Goal: Find specific page/section: Find specific page/section

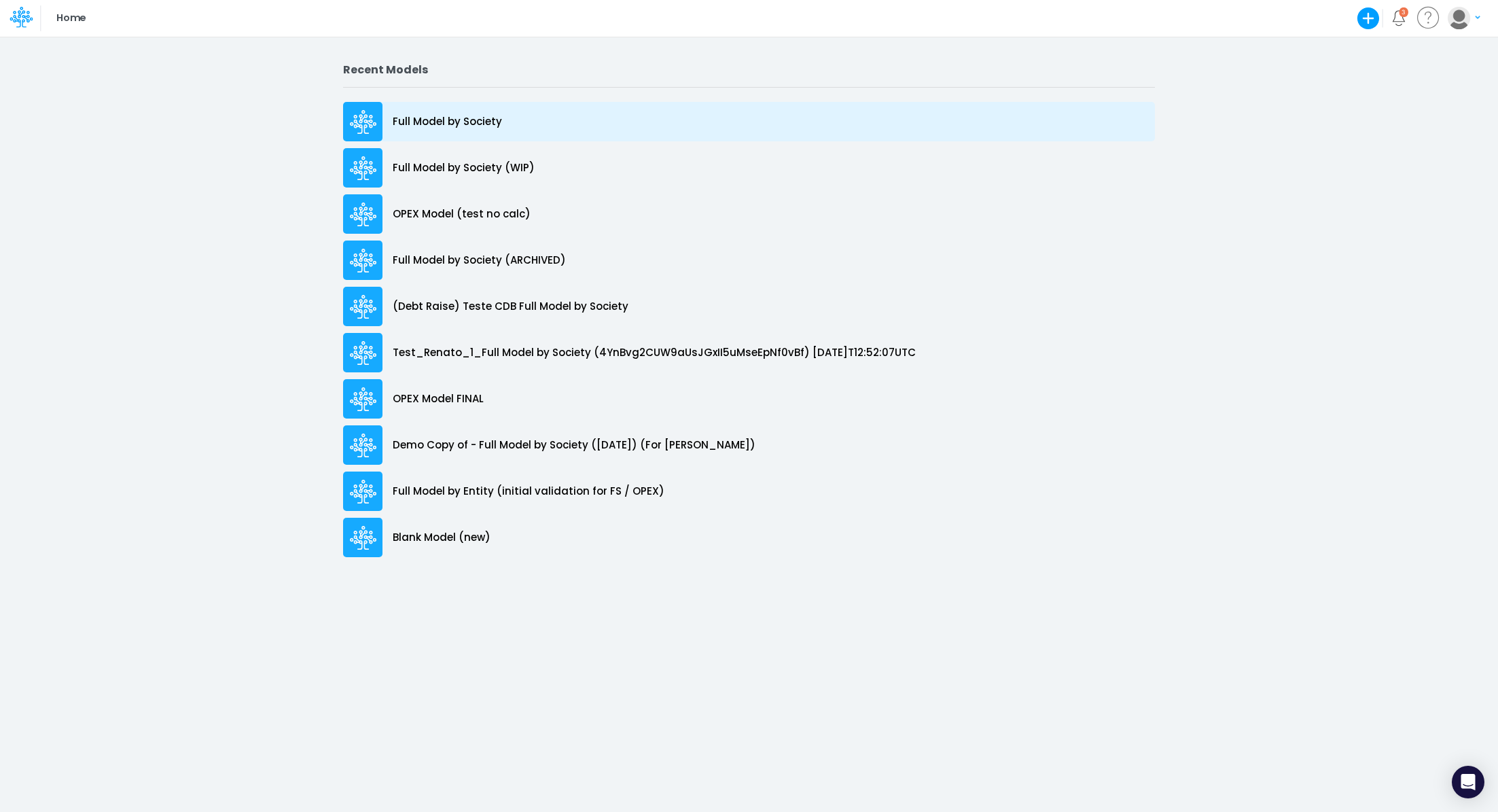
click at [460, 124] on p "Full Model by Society" at bounding box center [447, 122] width 109 height 16
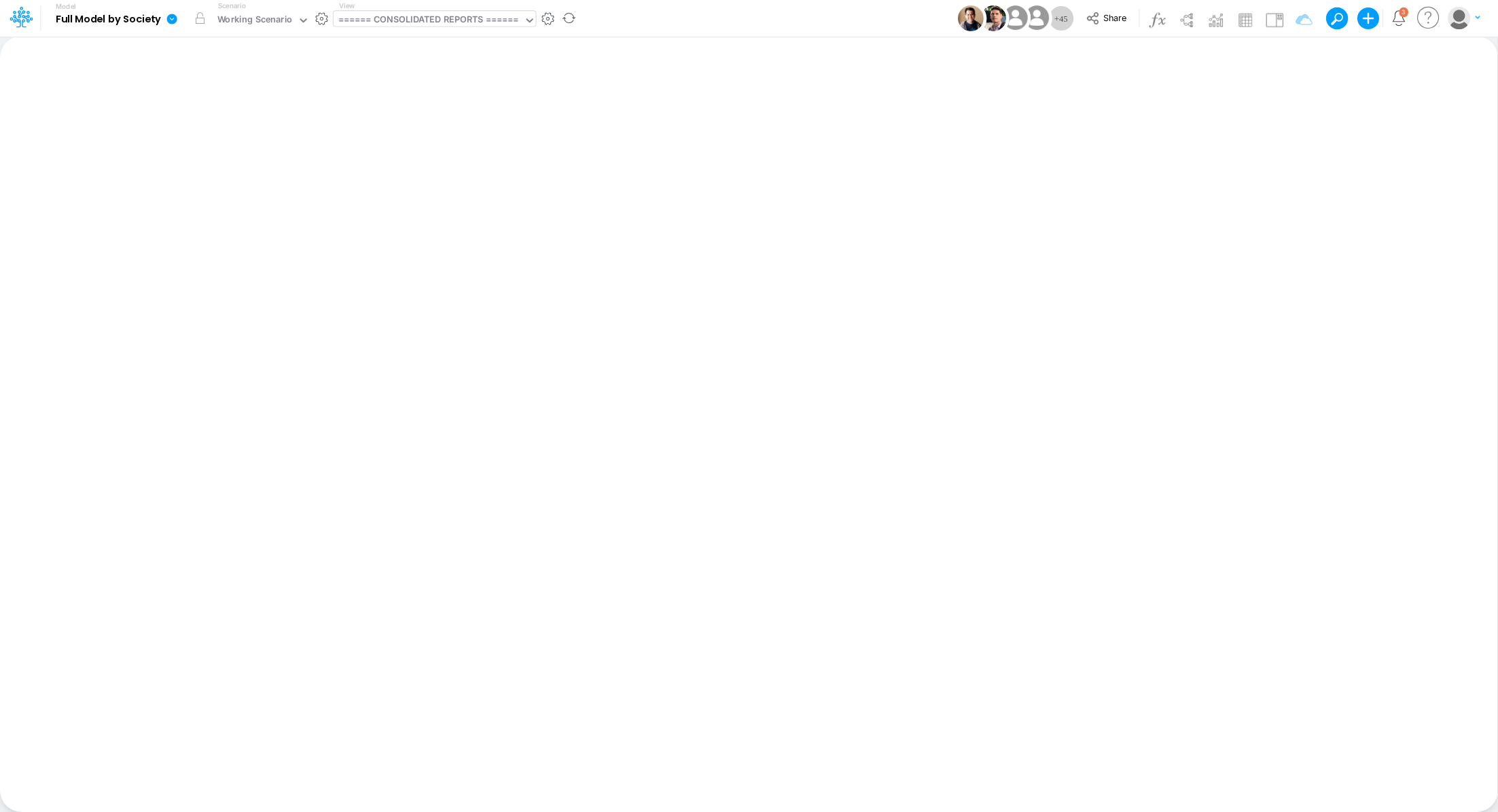
click at [419, 25] on div "====== CONSOLIDATED REPORTS ======" at bounding box center [428, 21] width 181 height 16
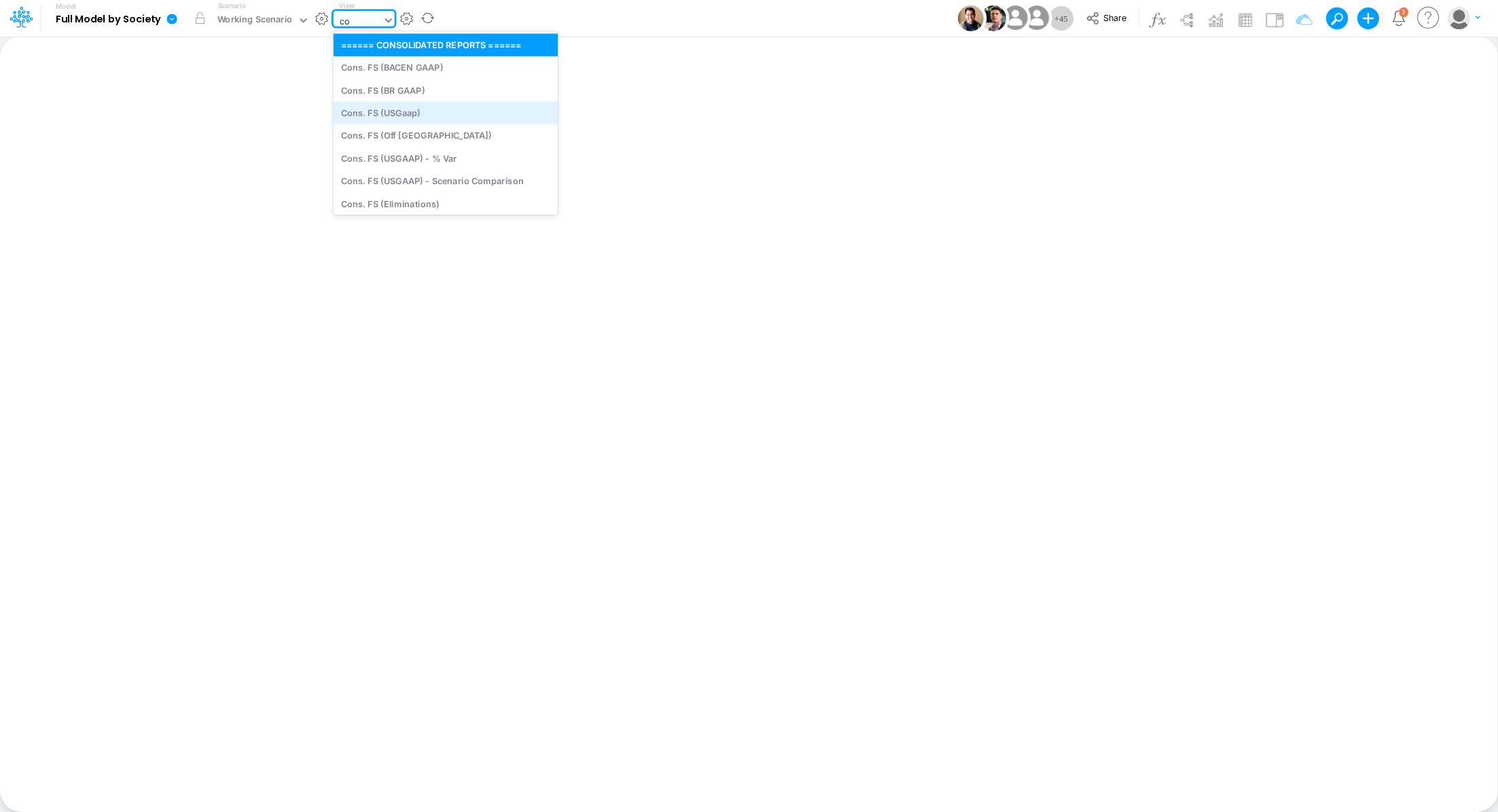
type input "c"
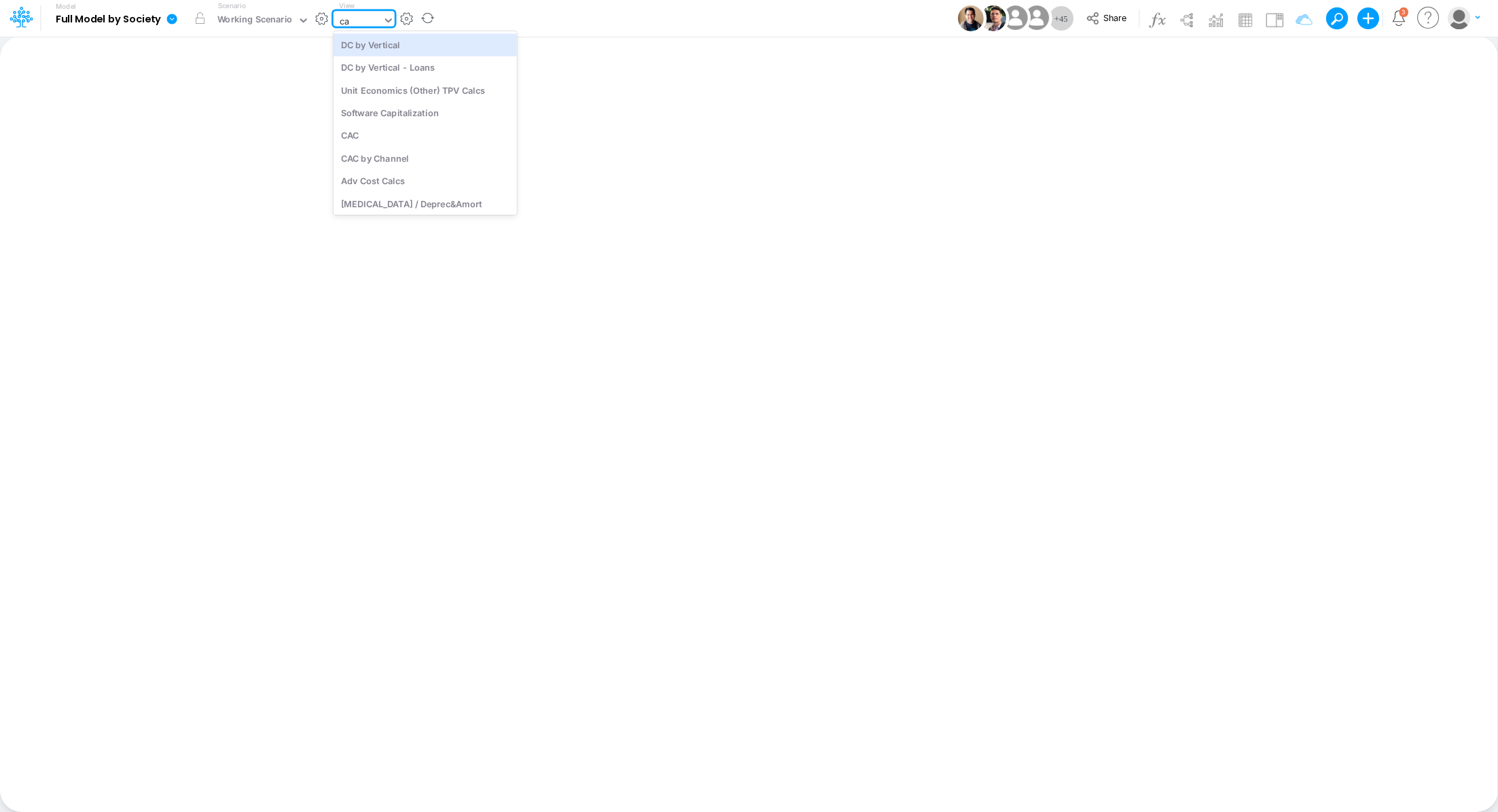
type input "cac"
click at [374, 44] on div "CAC" at bounding box center [425, 44] width 183 height 22
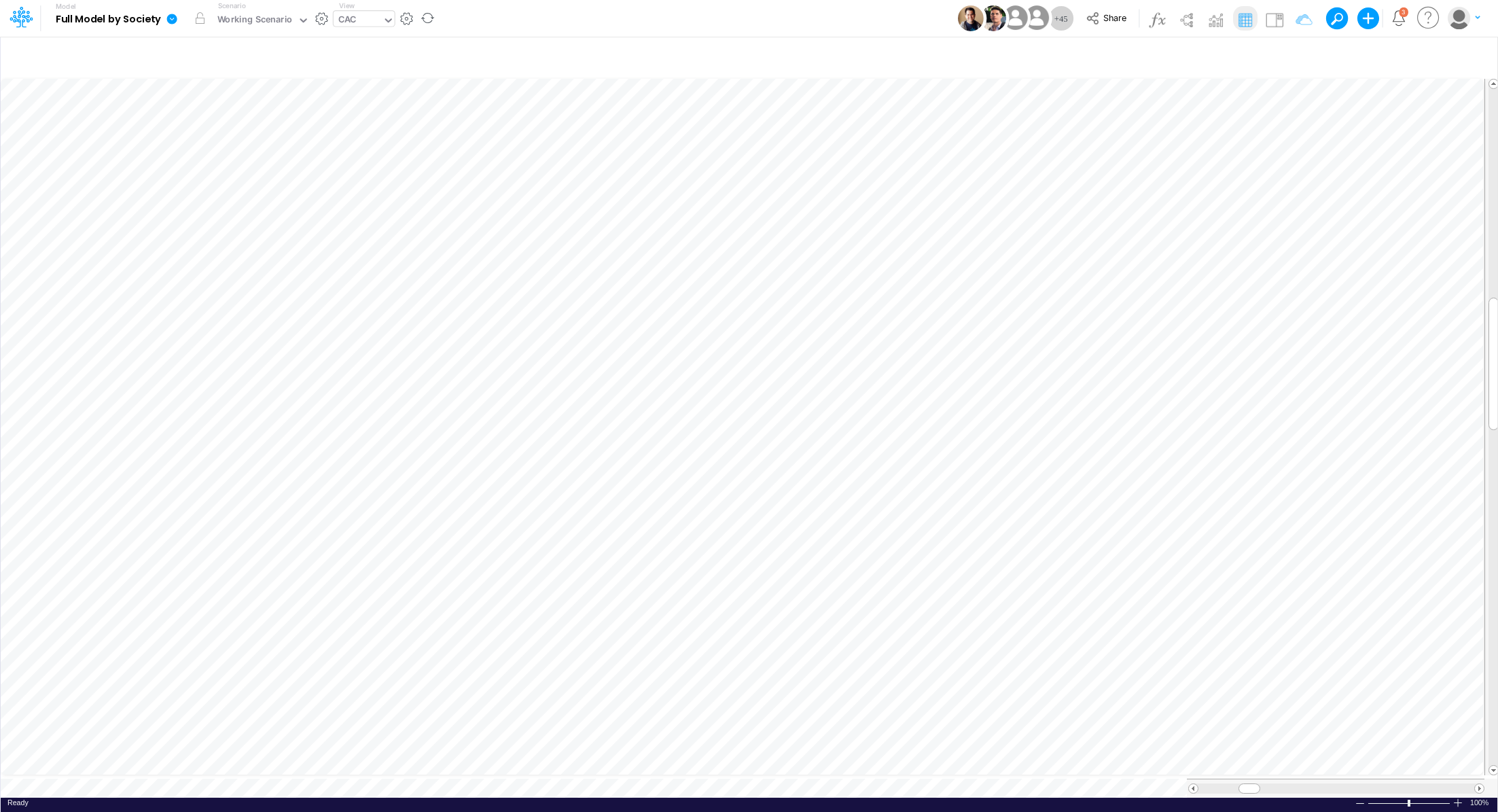
scroll to position [6, 1]
click at [354, 25] on div "CAC" at bounding box center [348, 21] width 18 height 16
type input "conso"
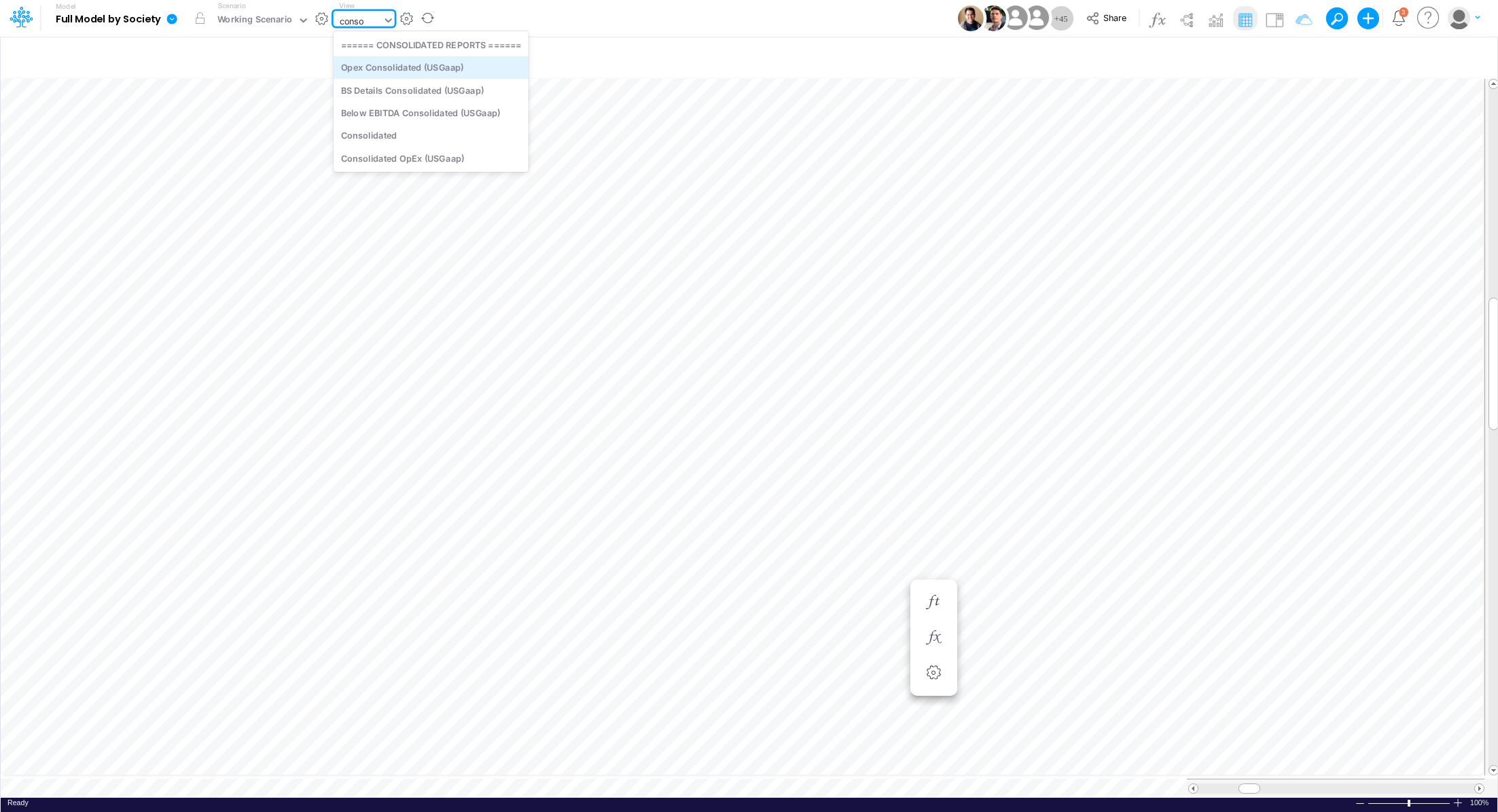
click at [384, 70] on div "Opex Consolidated (USGaap)" at bounding box center [431, 67] width 195 height 22
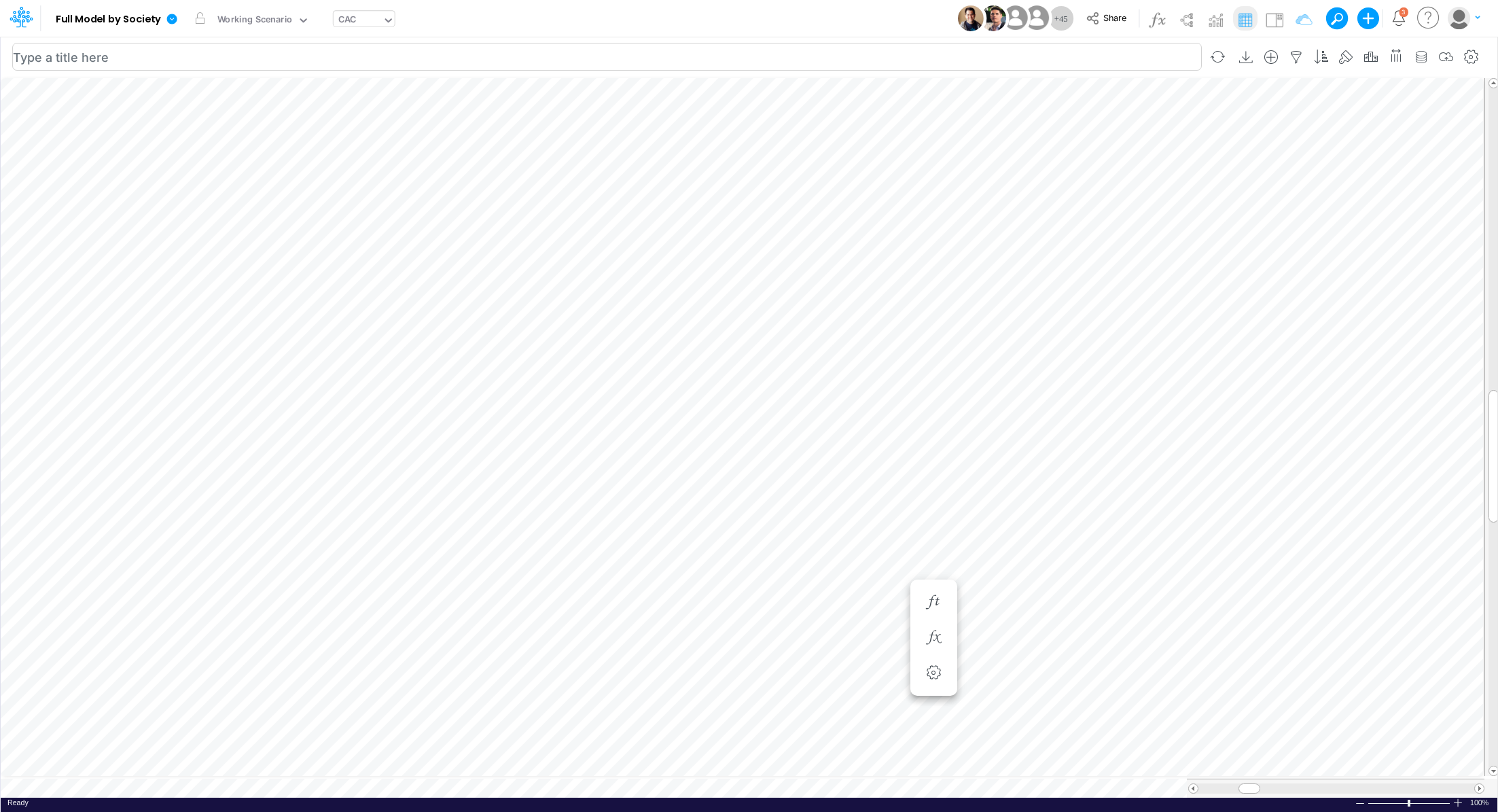
scroll to position [6, 1]
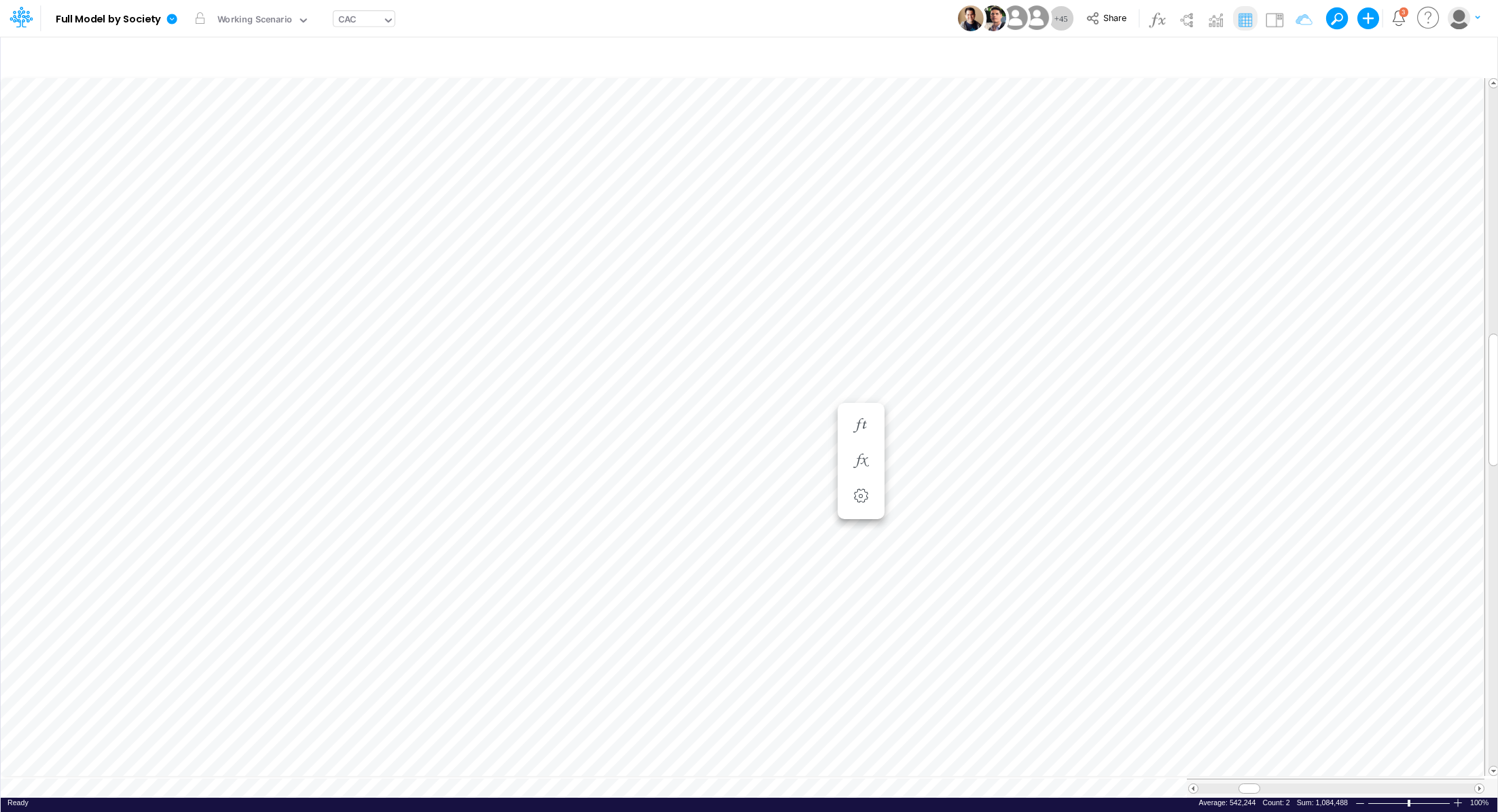
scroll to position [6, 1]
click at [366, 19] on div "CAC" at bounding box center [358, 21] width 49 height 20
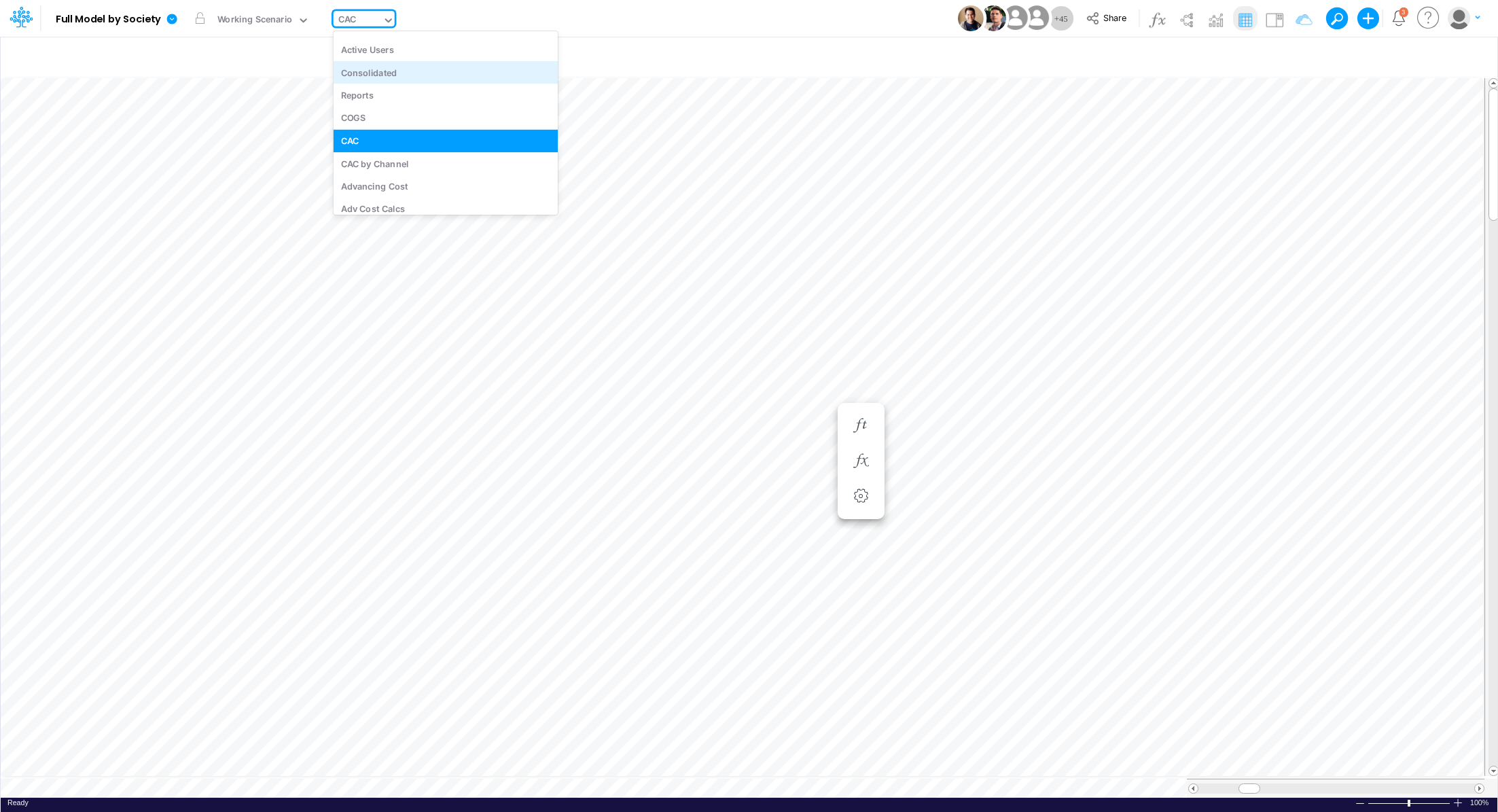
scroll to position [3302, 0]
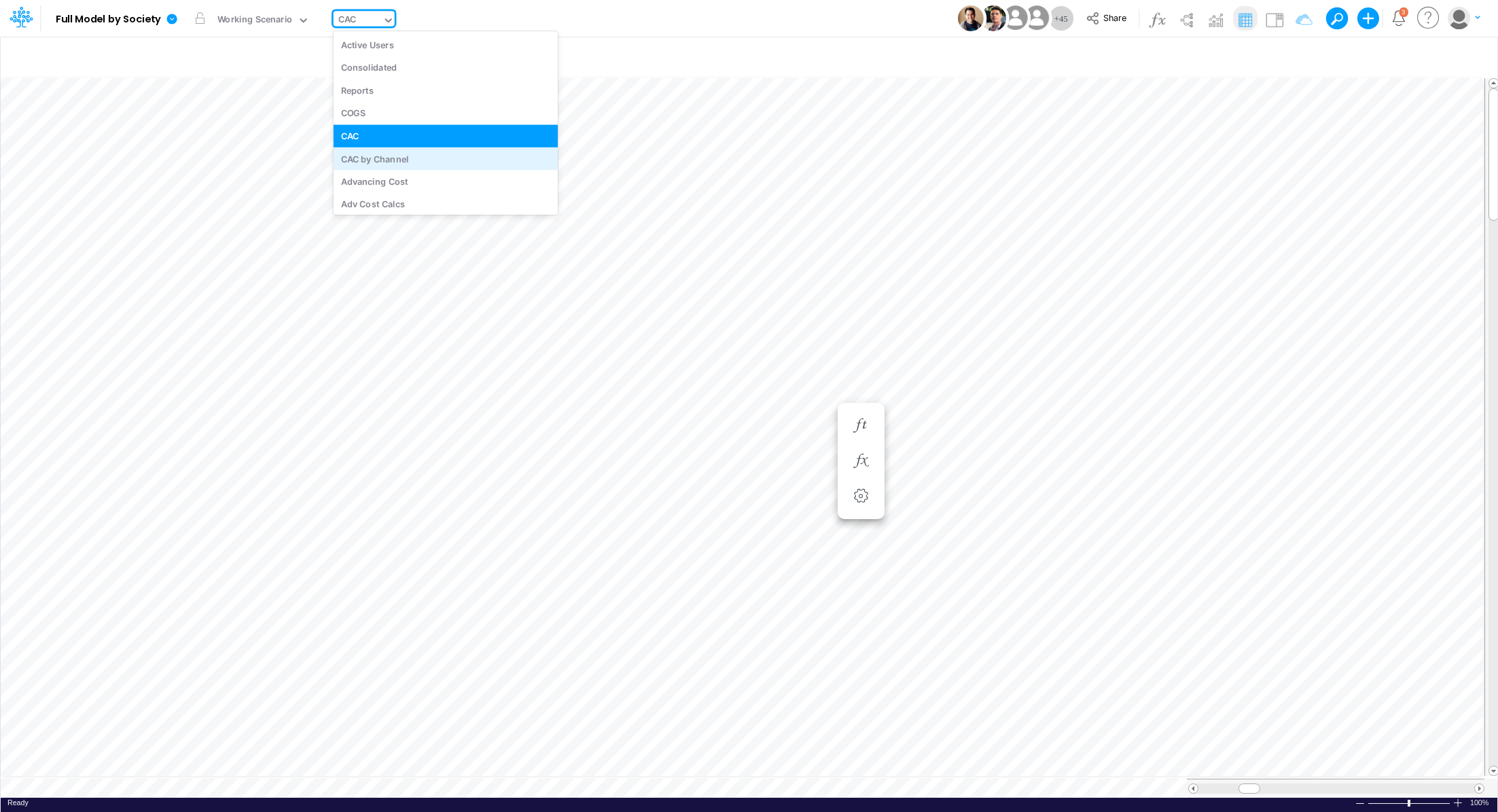
click at [450, 157] on div "CAC by Channel" at bounding box center [446, 159] width 224 height 22
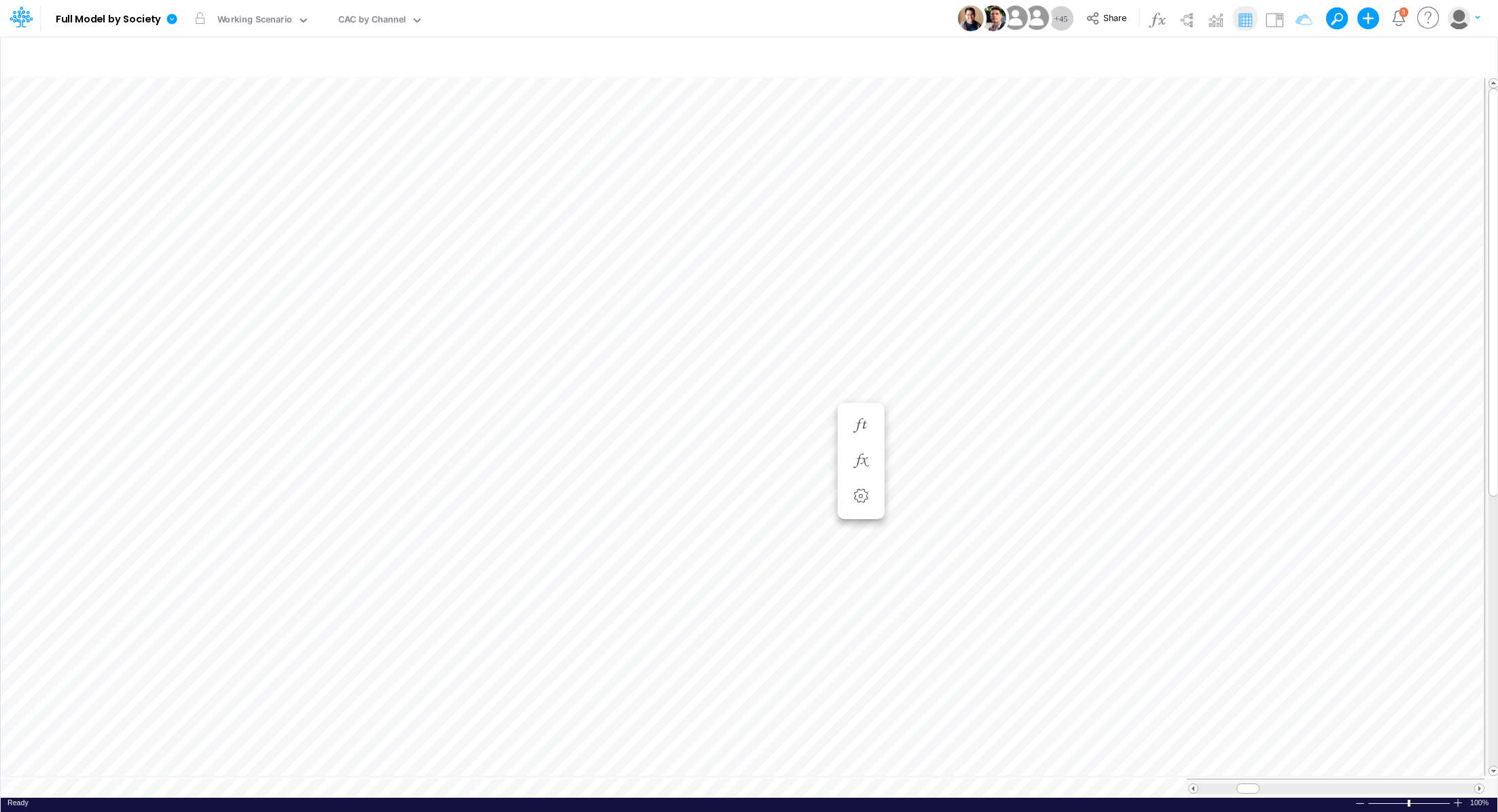
scroll to position [6, 1]
click at [1222, 57] on button "button" at bounding box center [1218, 57] width 32 height 24
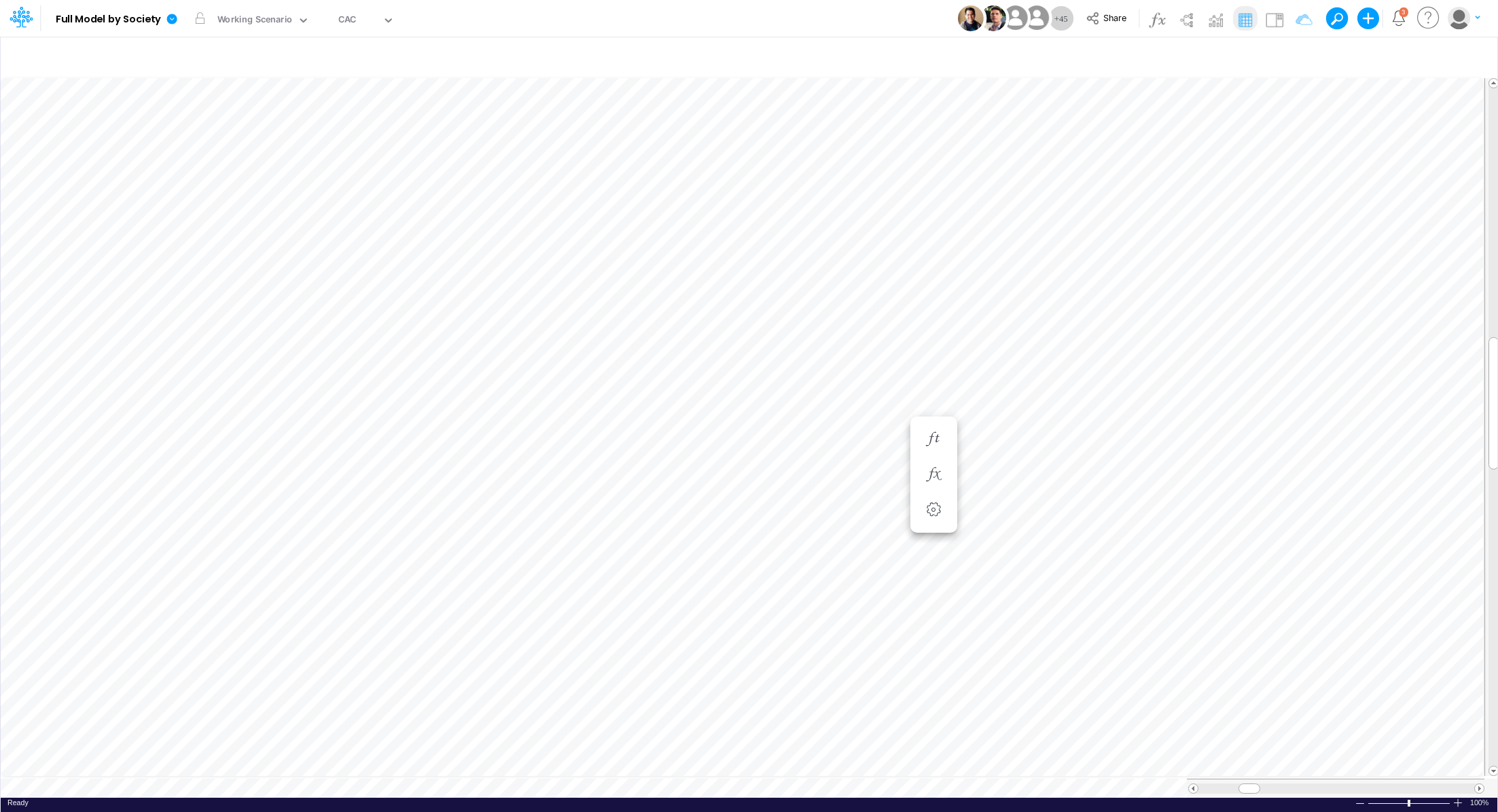
scroll to position [6, 1]
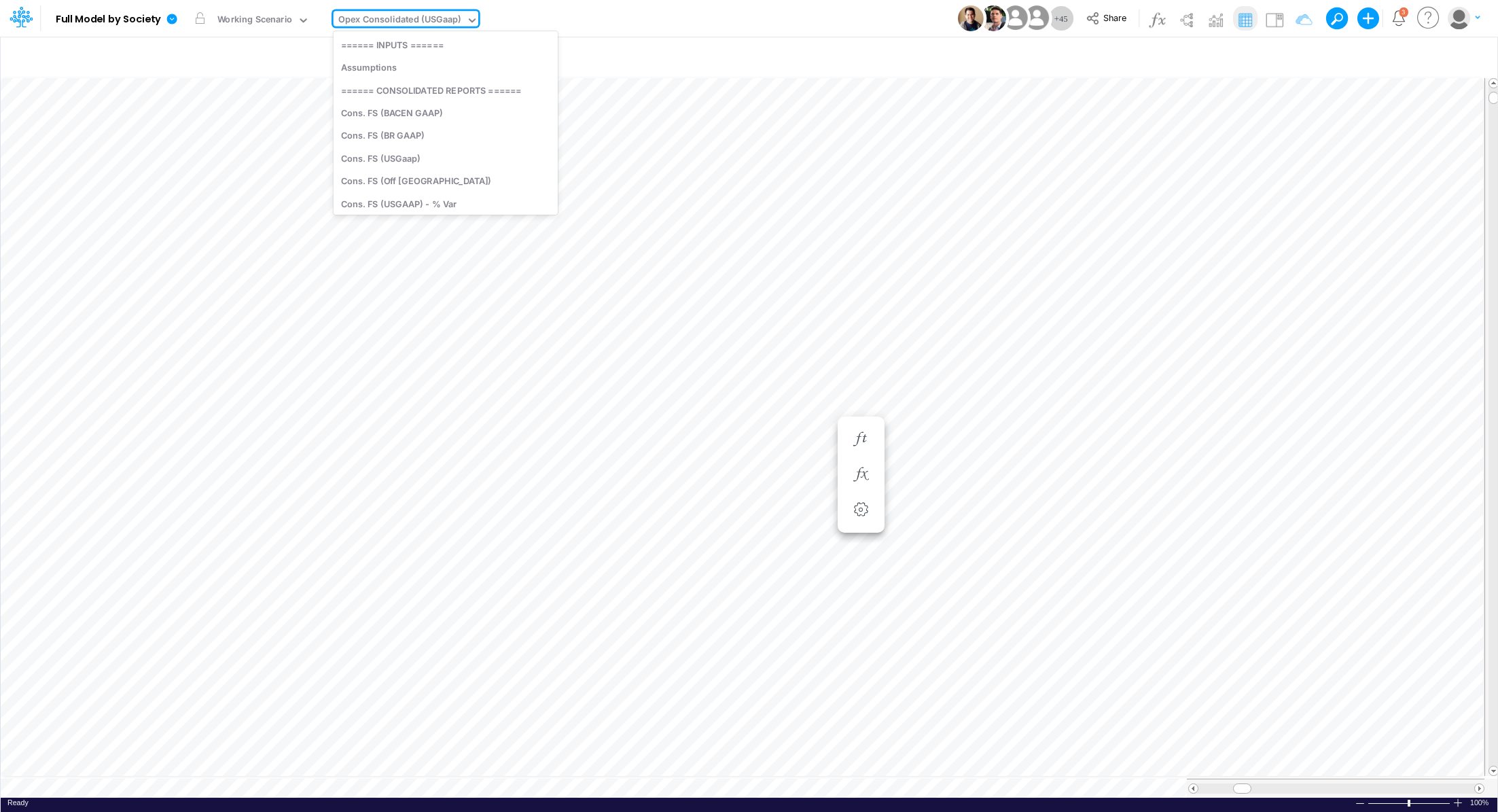
click at [375, 18] on div "Opex Consolidated (USGaap)" at bounding box center [400, 21] width 123 height 16
type input "cons"
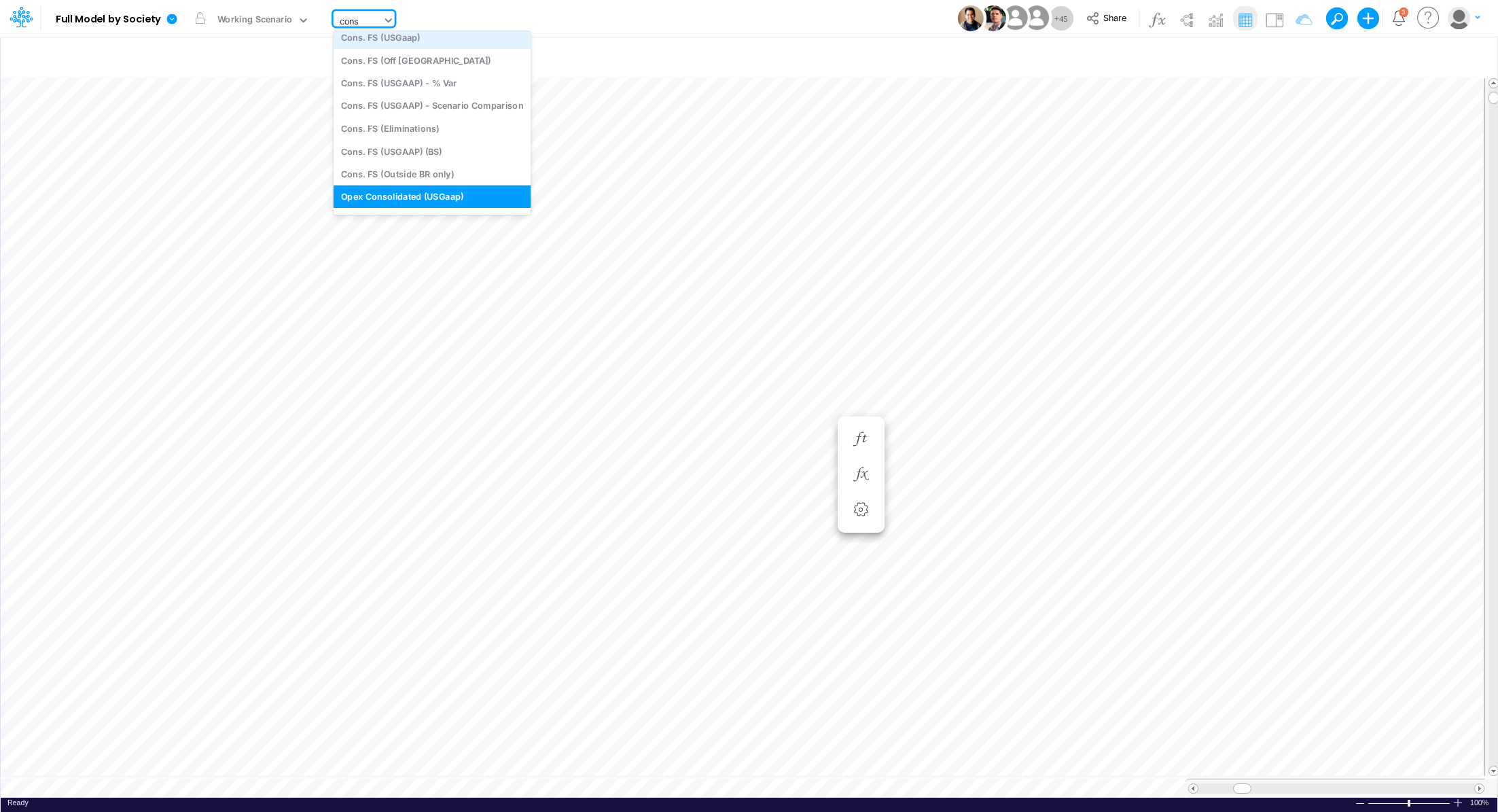
click at [447, 36] on div "Cons. FS (USGaap)" at bounding box center [433, 37] width 198 height 22
type input "Consolidated FS - USGAAP"
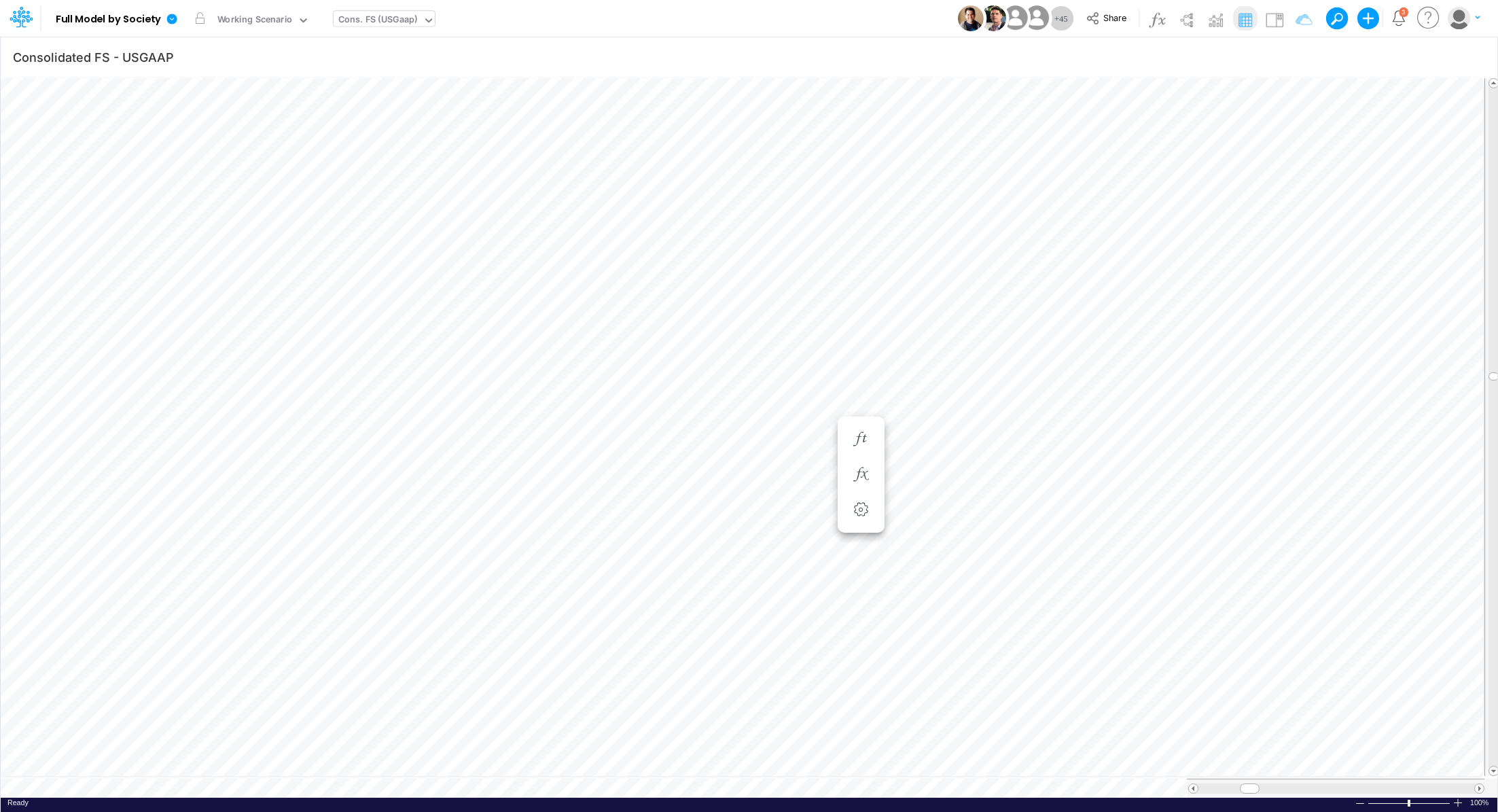
scroll to position [6, 1]
click at [586, 797] on div "Ready 100% Sum: null Max: null Min: null Numerical Count: null Count: null Aver…" at bounding box center [749, 806] width 1497 height 17
type input "Consolidated FS - USGAAP"
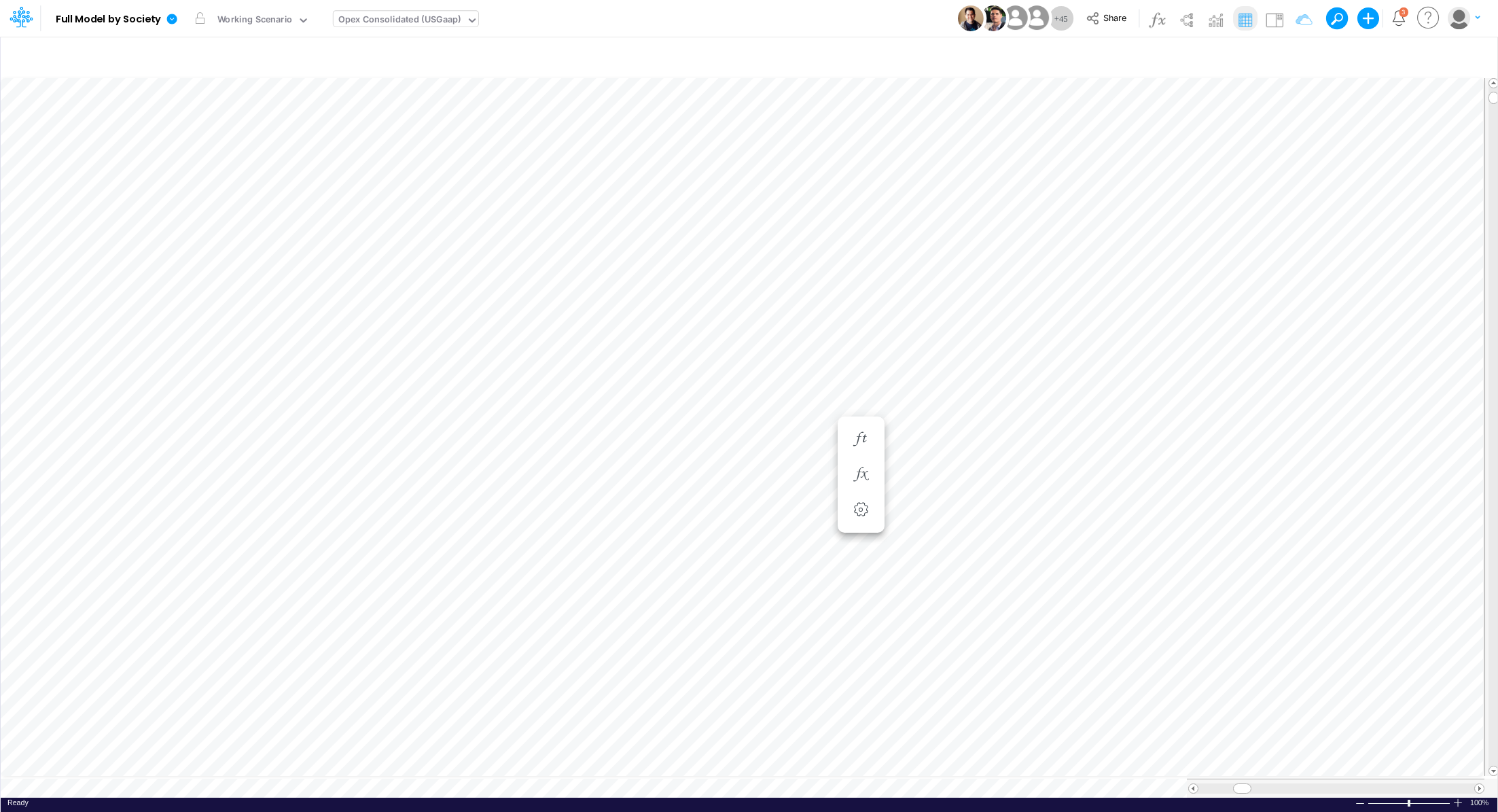
scroll to position [6, 1]
type input "Consolidated FS - USGAAP"
click at [856, 507] on icon "button" at bounding box center [860, 509] width 20 height 15
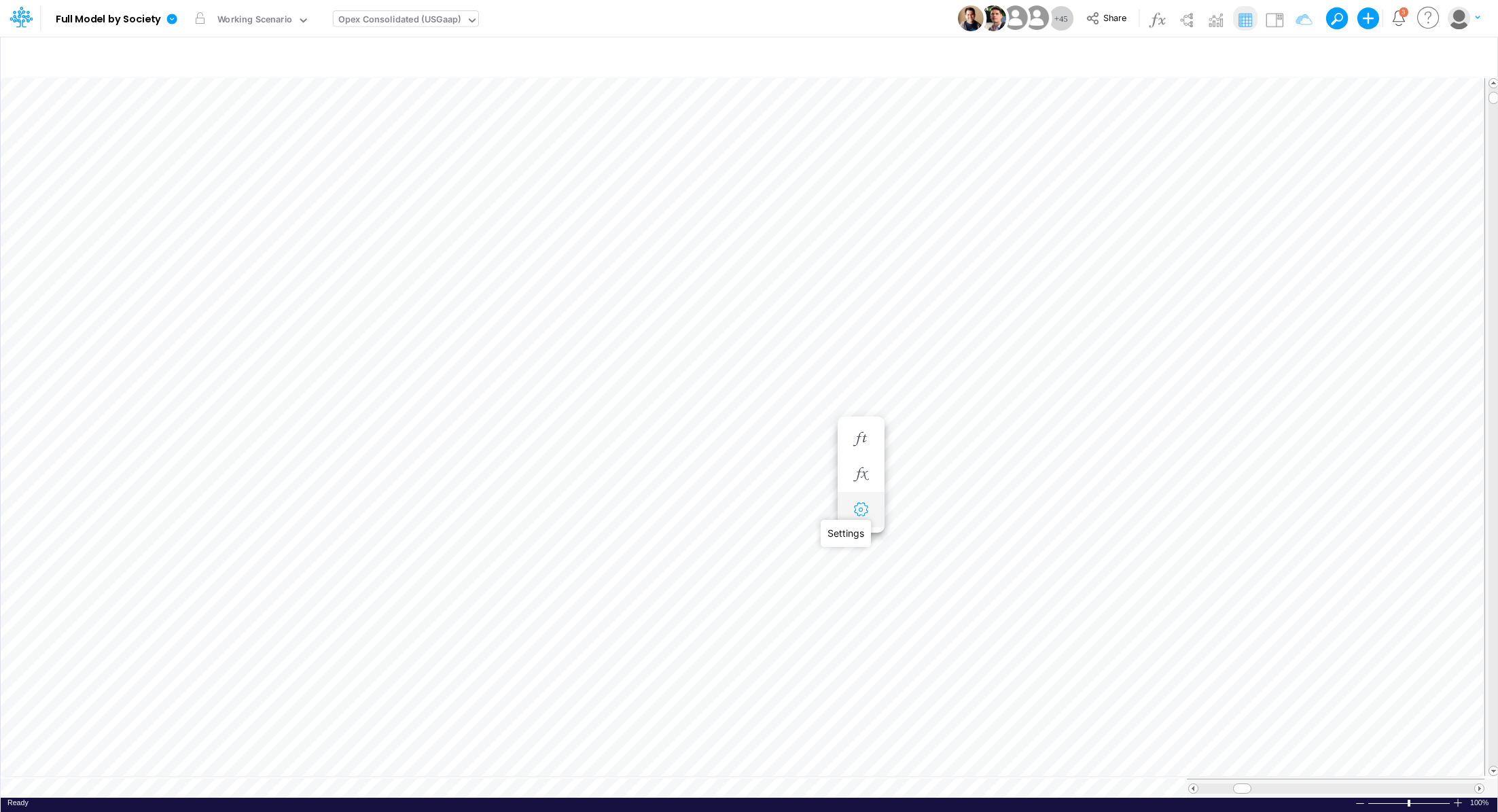
select select "sum"
select select "field"
select select "Number"
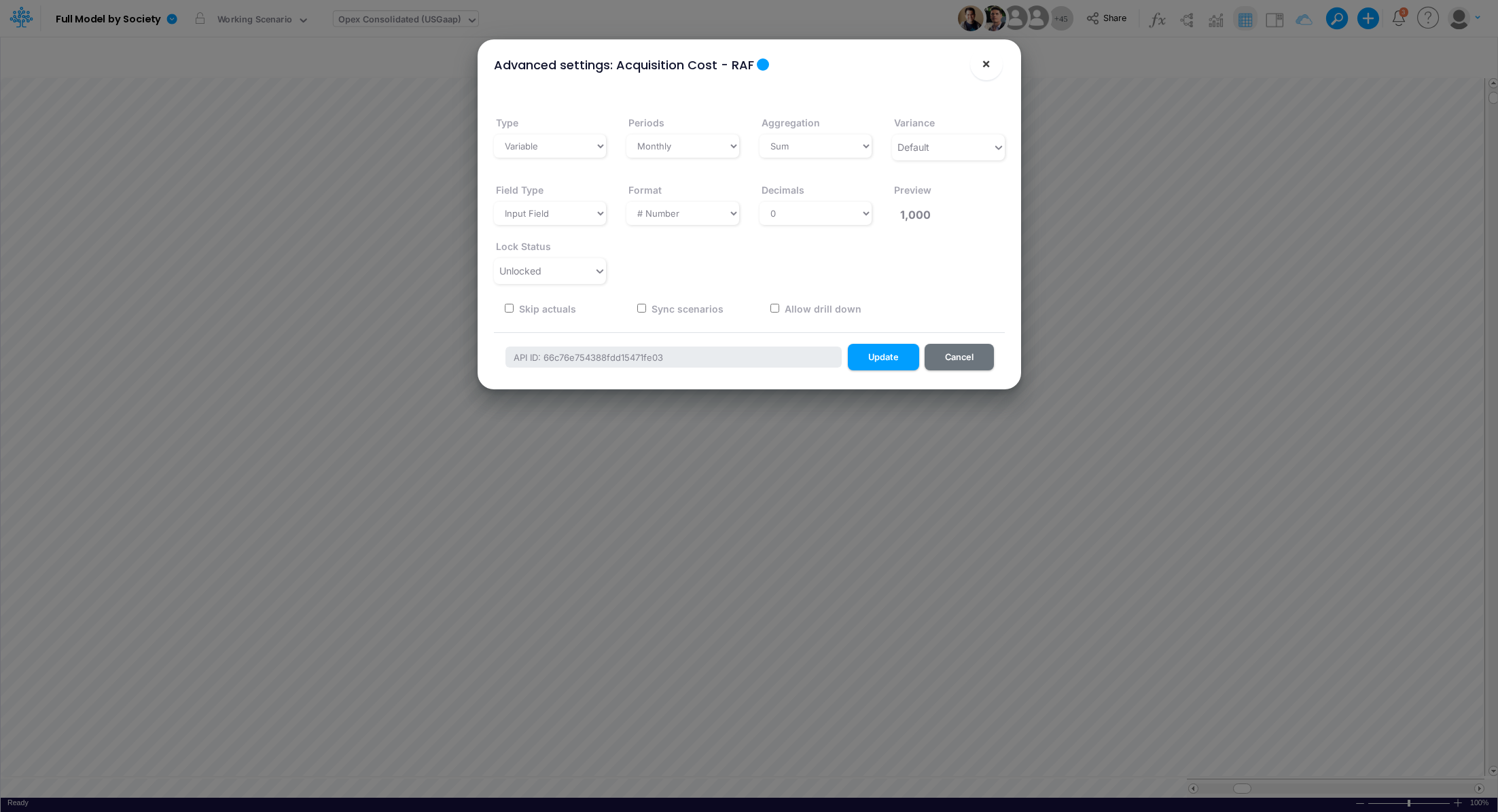
click at [984, 62] on span "×" at bounding box center [986, 63] width 9 height 17
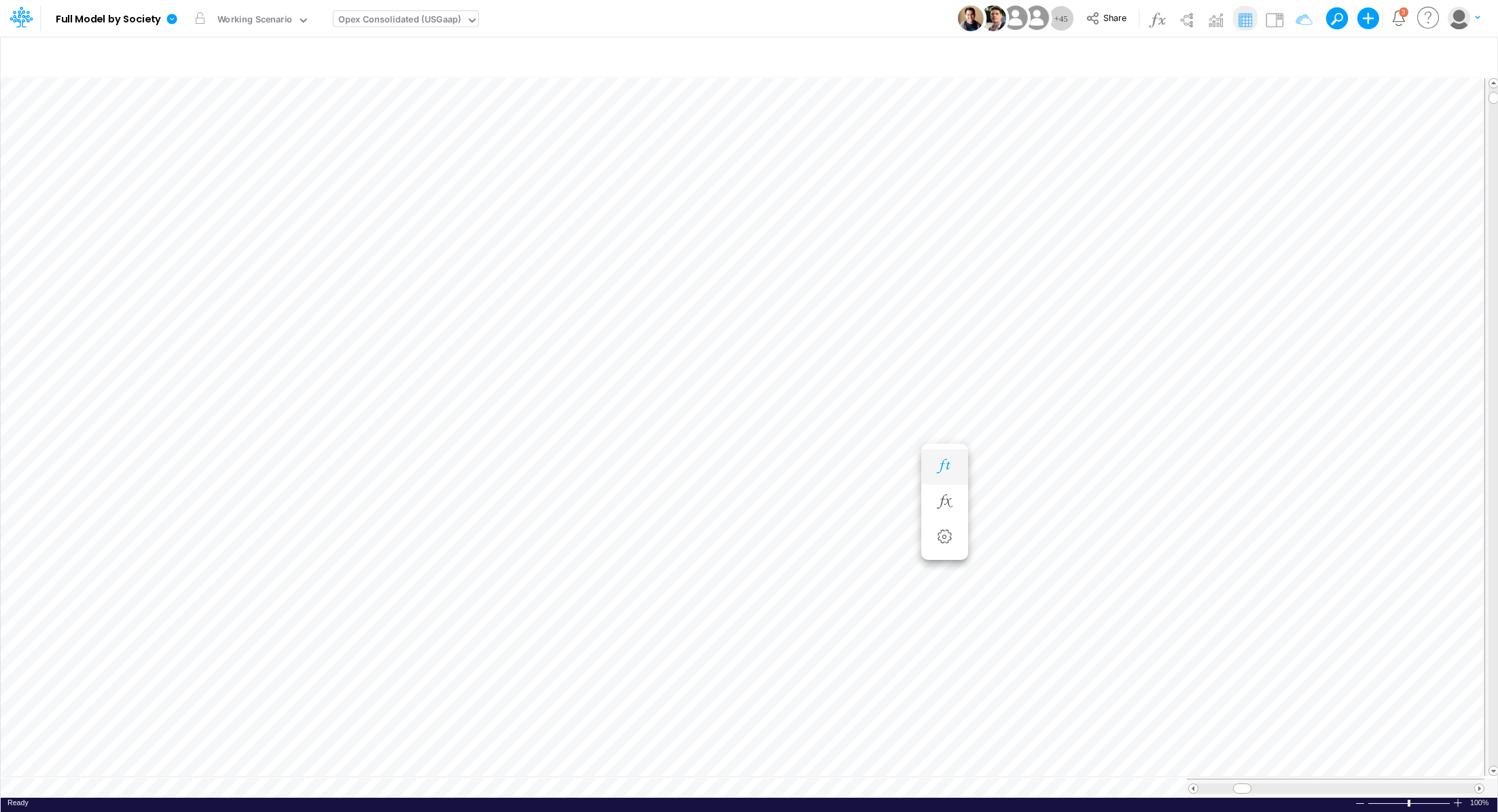
click at [950, 468] on icon "button" at bounding box center [944, 466] width 20 height 15
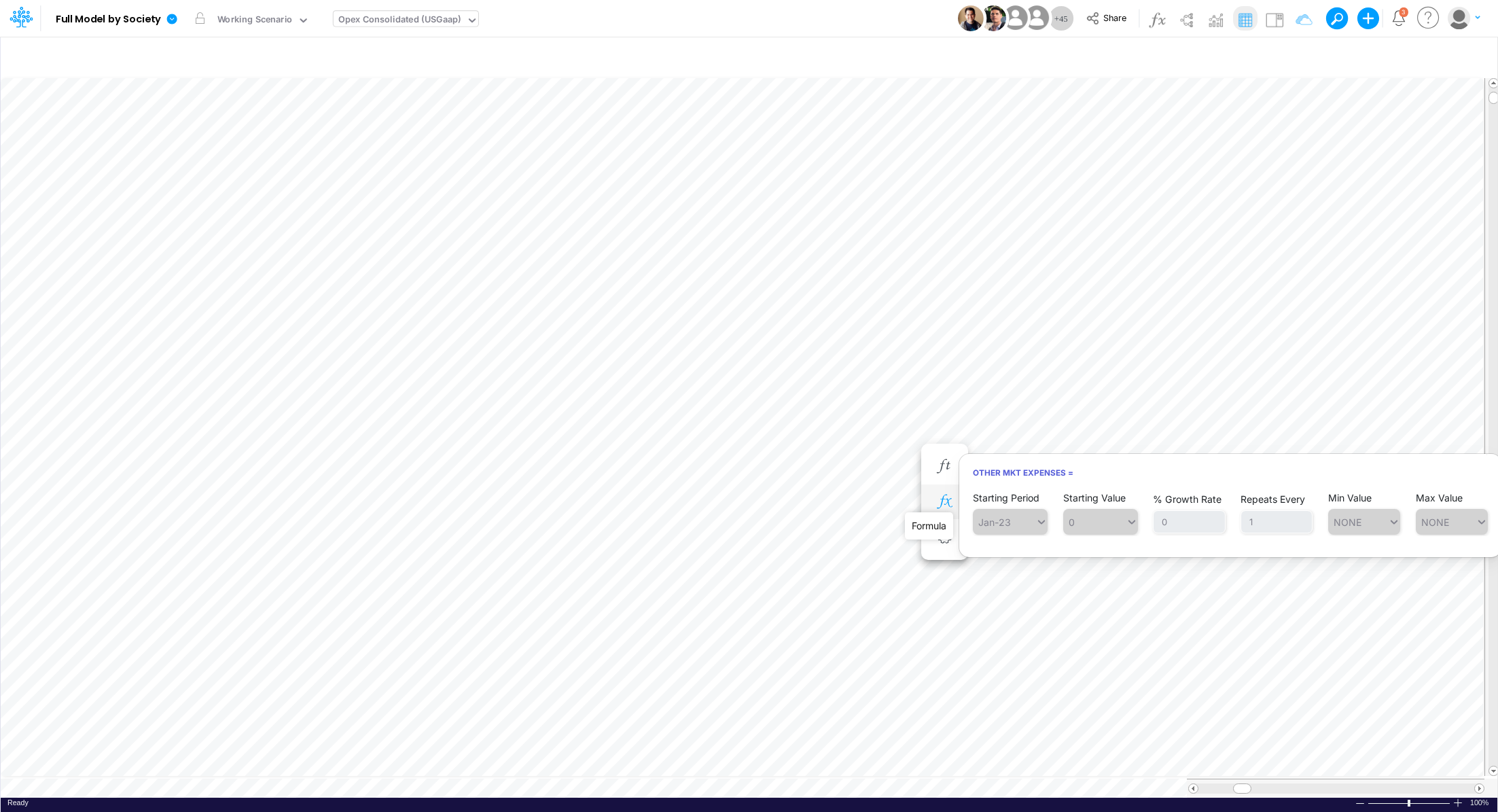
click at [946, 507] on icon "button" at bounding box center [944, 501] width 20 height 15
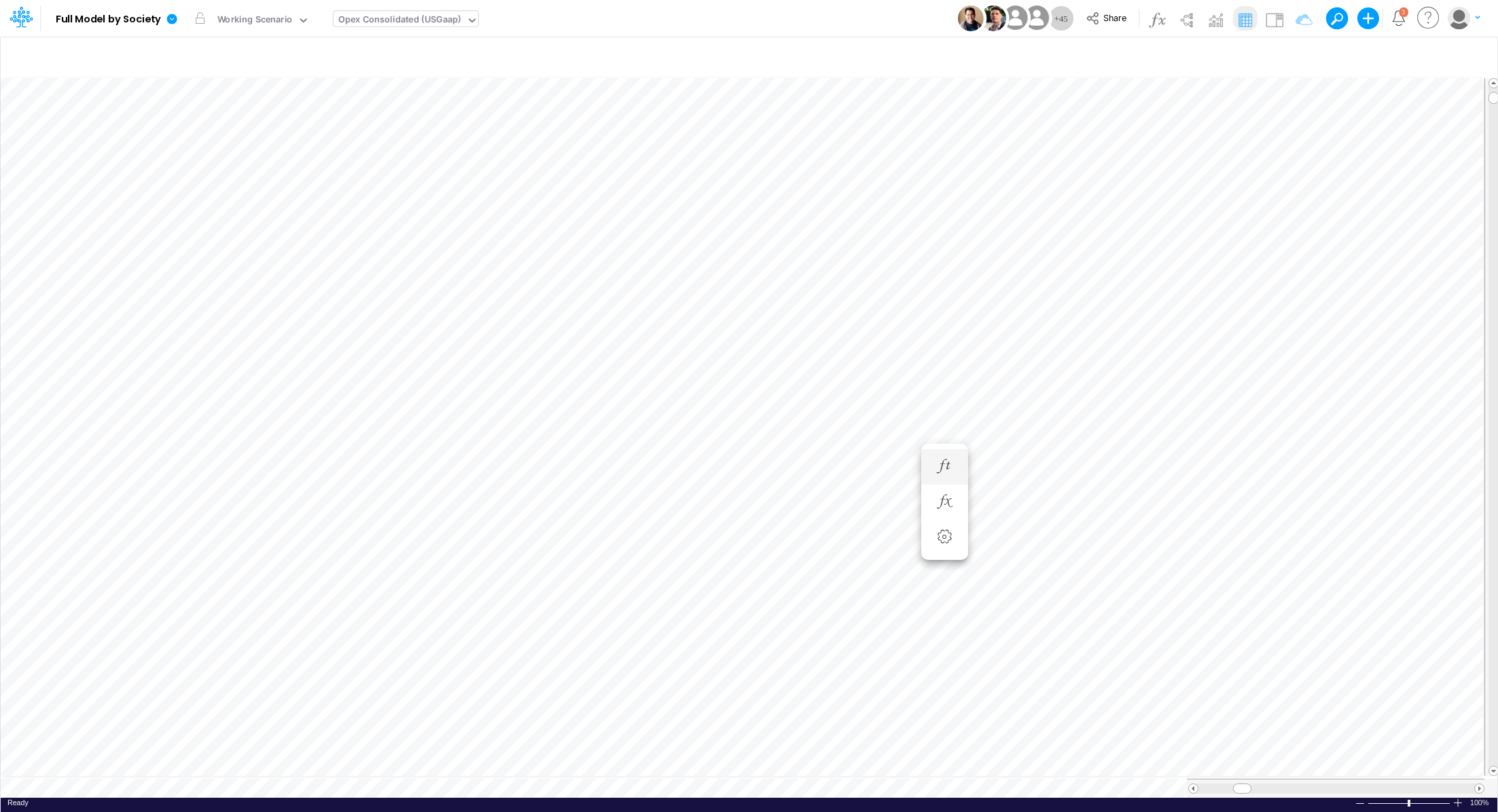
scroll to position [6, 1]
click at [936, 599] on icon "button" at bounding box center [944, 602] width 20 height 15
type input "Consolidated FS - USGAAP"
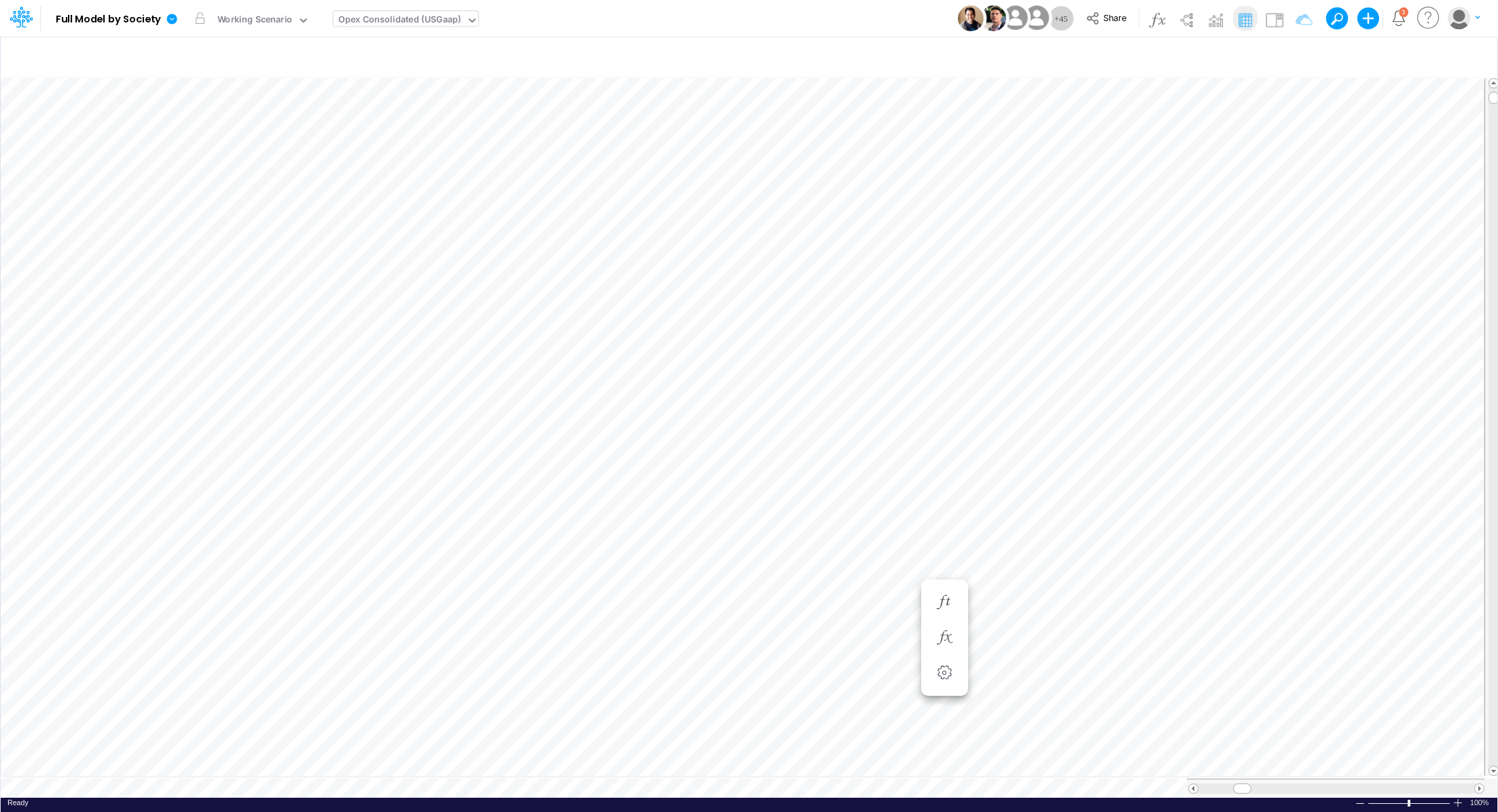
scroll to position [6, 1]
type input "Consolidated FS - USGAAP"
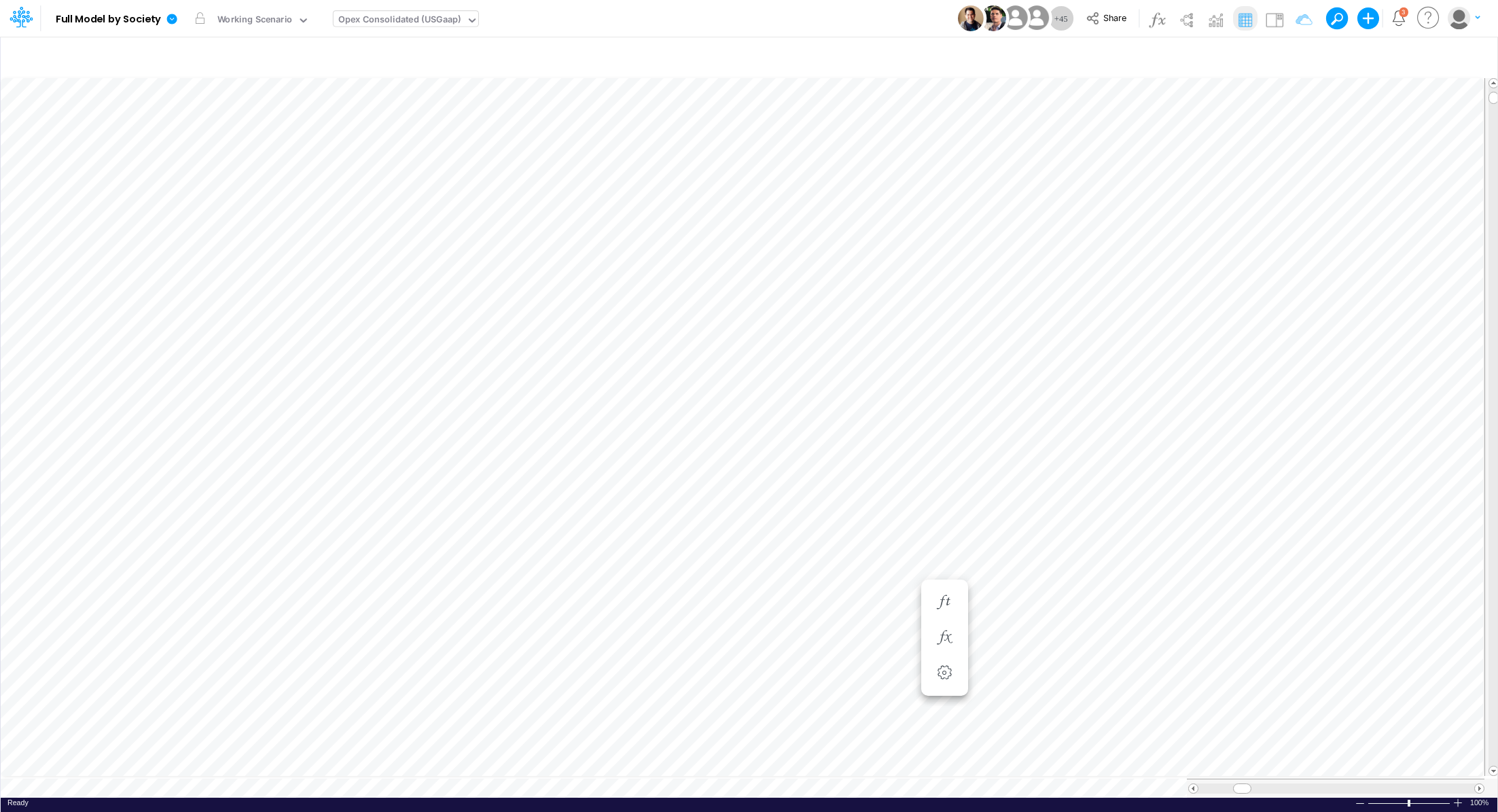
type input "Consolidated FS - USGAAP"
click at [588, 797] on div "Ready 100% Sum: null Max: null Min: null Numerical Count: null Count: null Aver…" at bounding box center [749, 806] width 1497 height 17
click at [590, 797] on div "Ready 100% Sum: null Max: null Min: null Numerical Count: null Count: null Aver…" at bounding box center [749, 806] width 1497 height 17
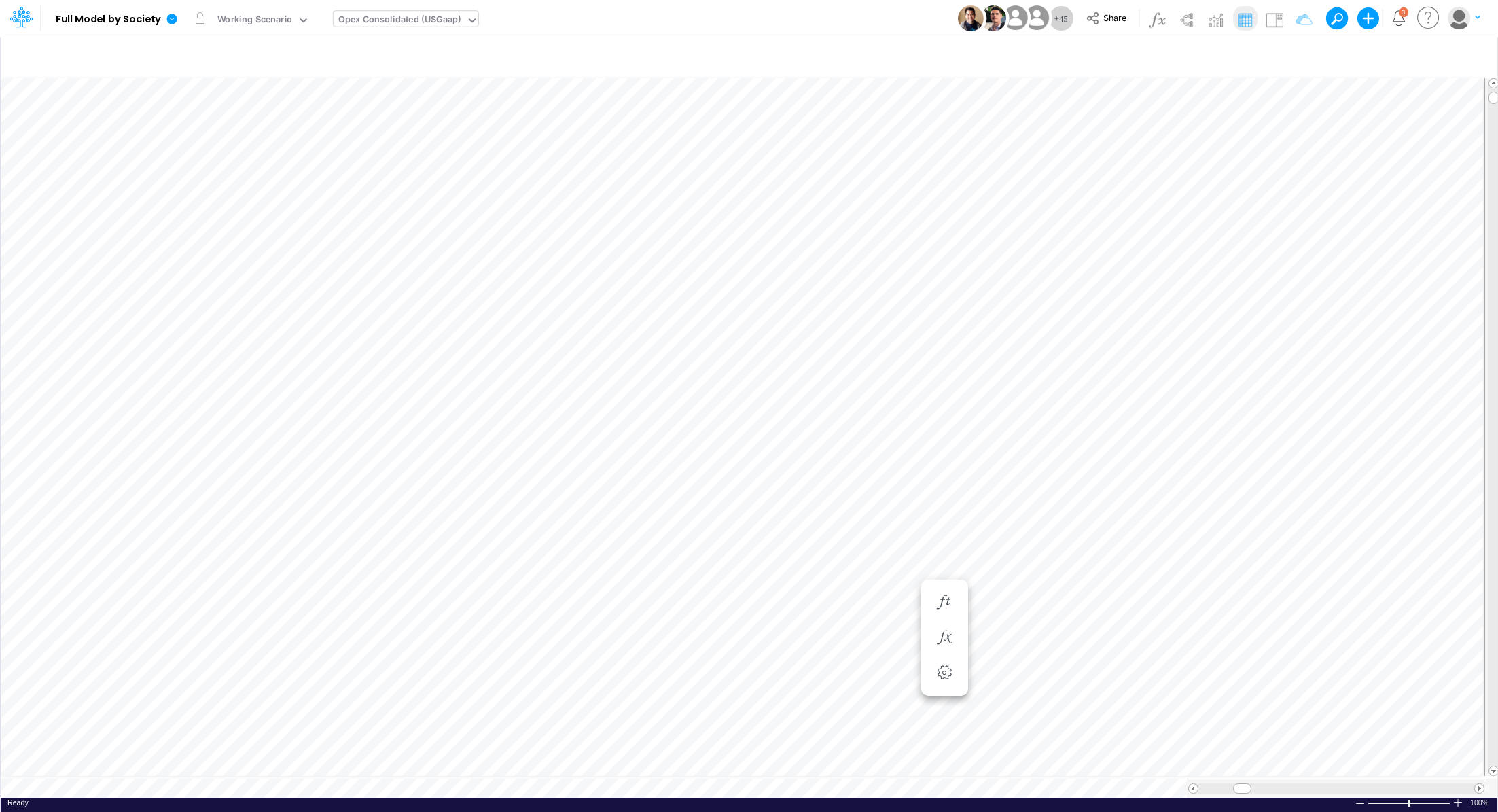
type input "Consolidated FS - USGAAP"
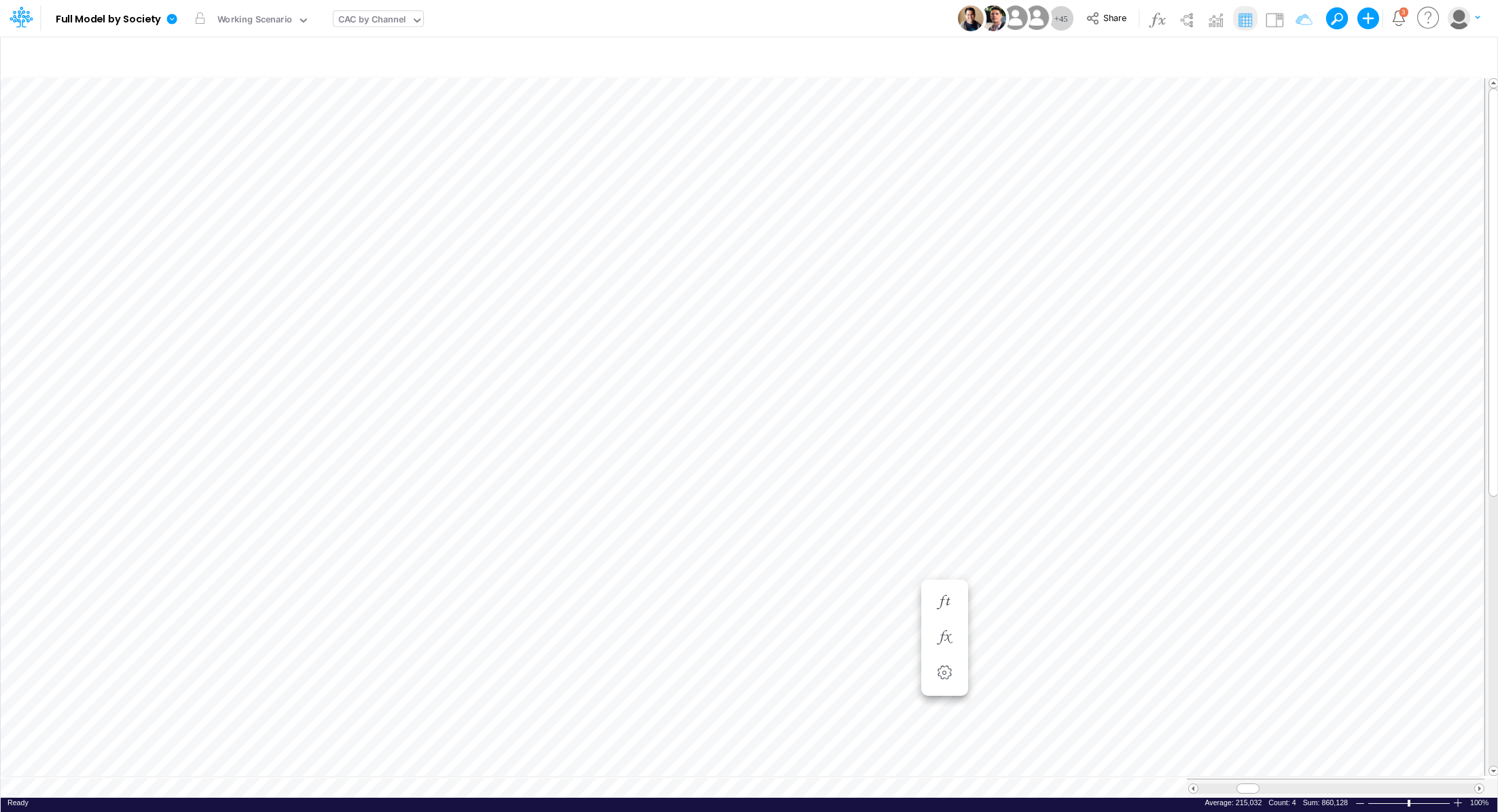
scroll to position [6, 1]
click at [1184, 562] on icon "button" at bounding box center [1189, 561] width 20 height 15
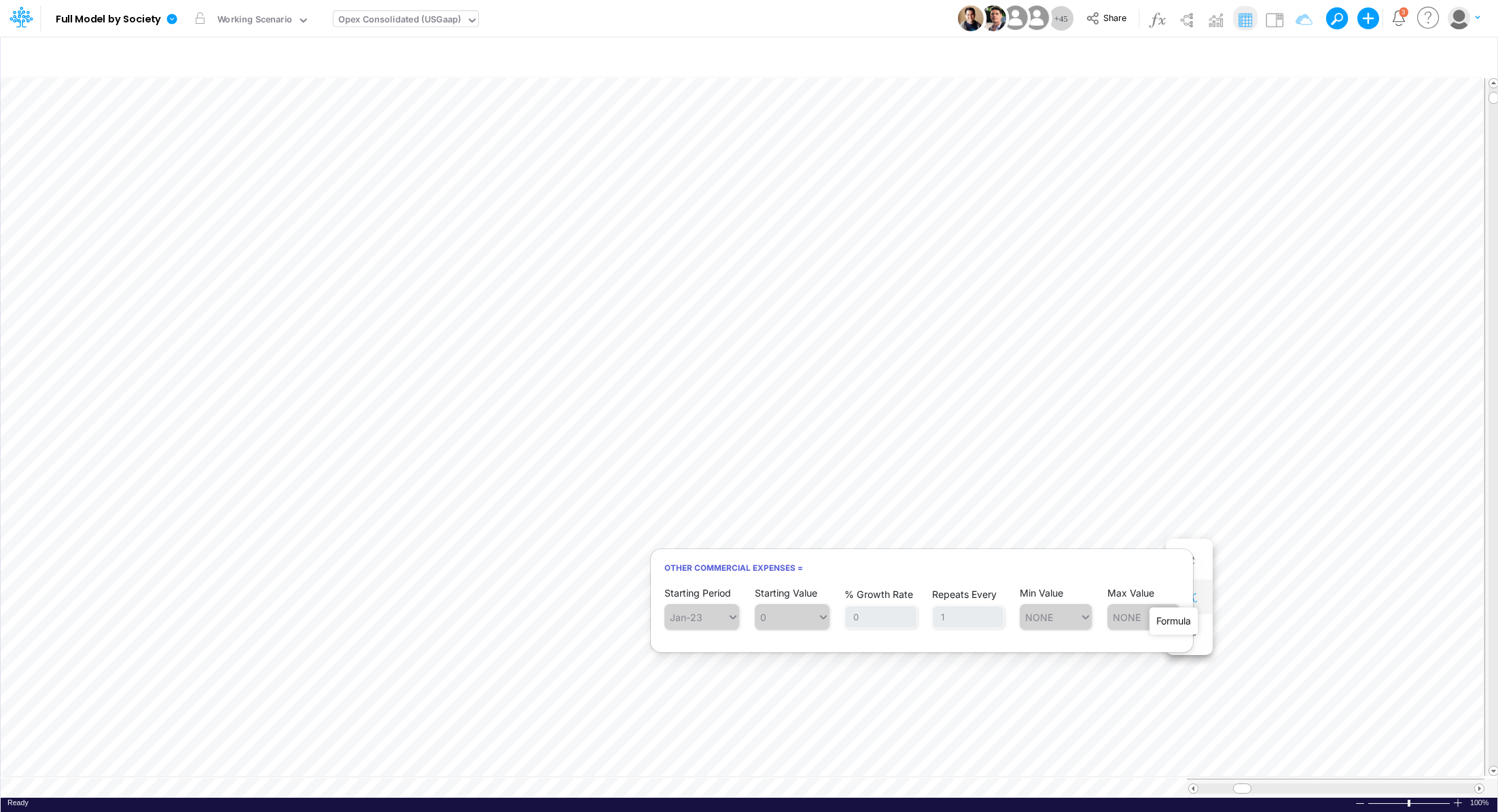
click at [1186, 595] on icon "button" at bounding box center [1189, 597] width 20 height 15
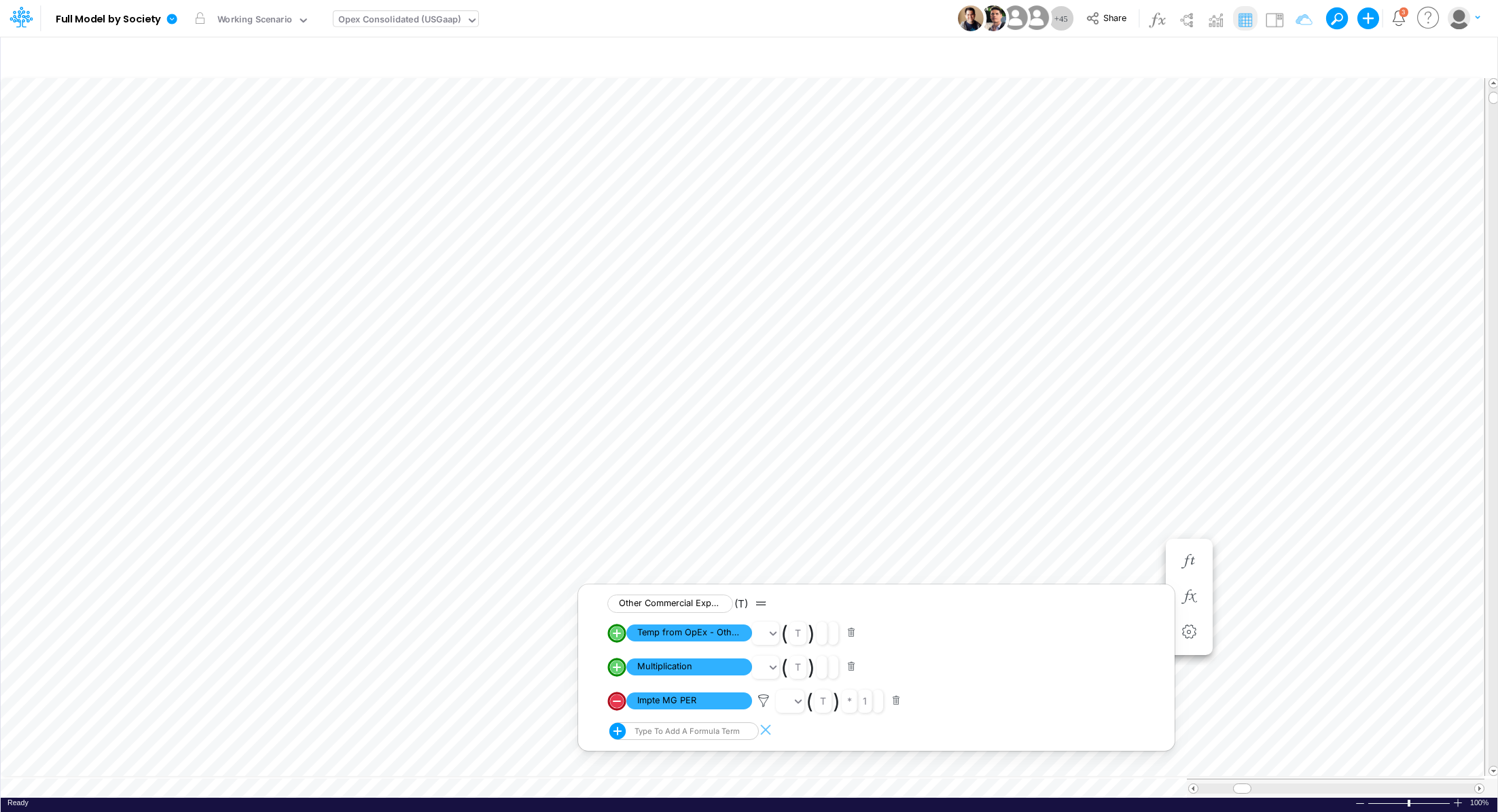
scroll to position [6, 1]
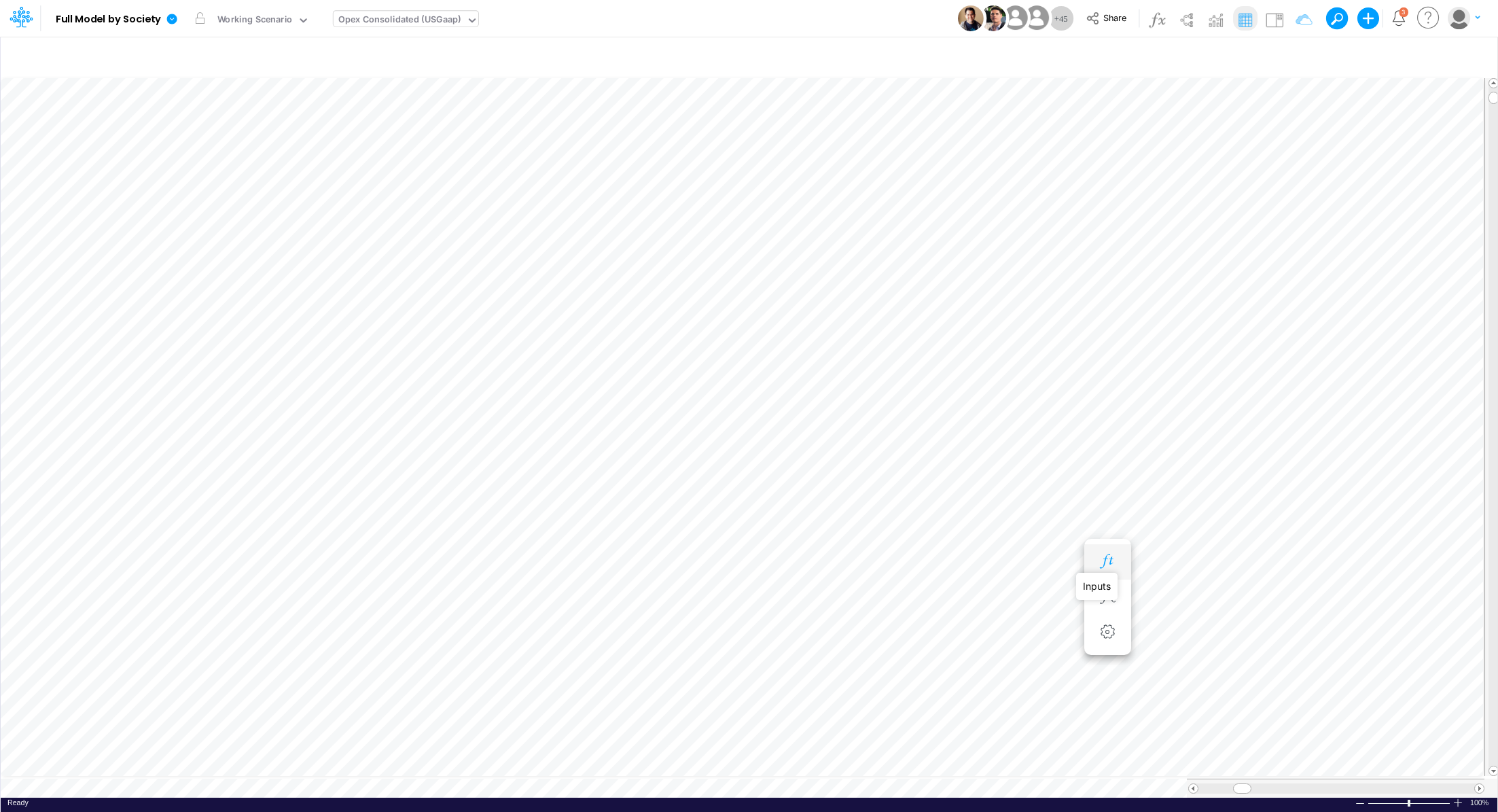
click at [1108, 563] on icon "button" at bounding box center [1107, 561] width 20 height 15
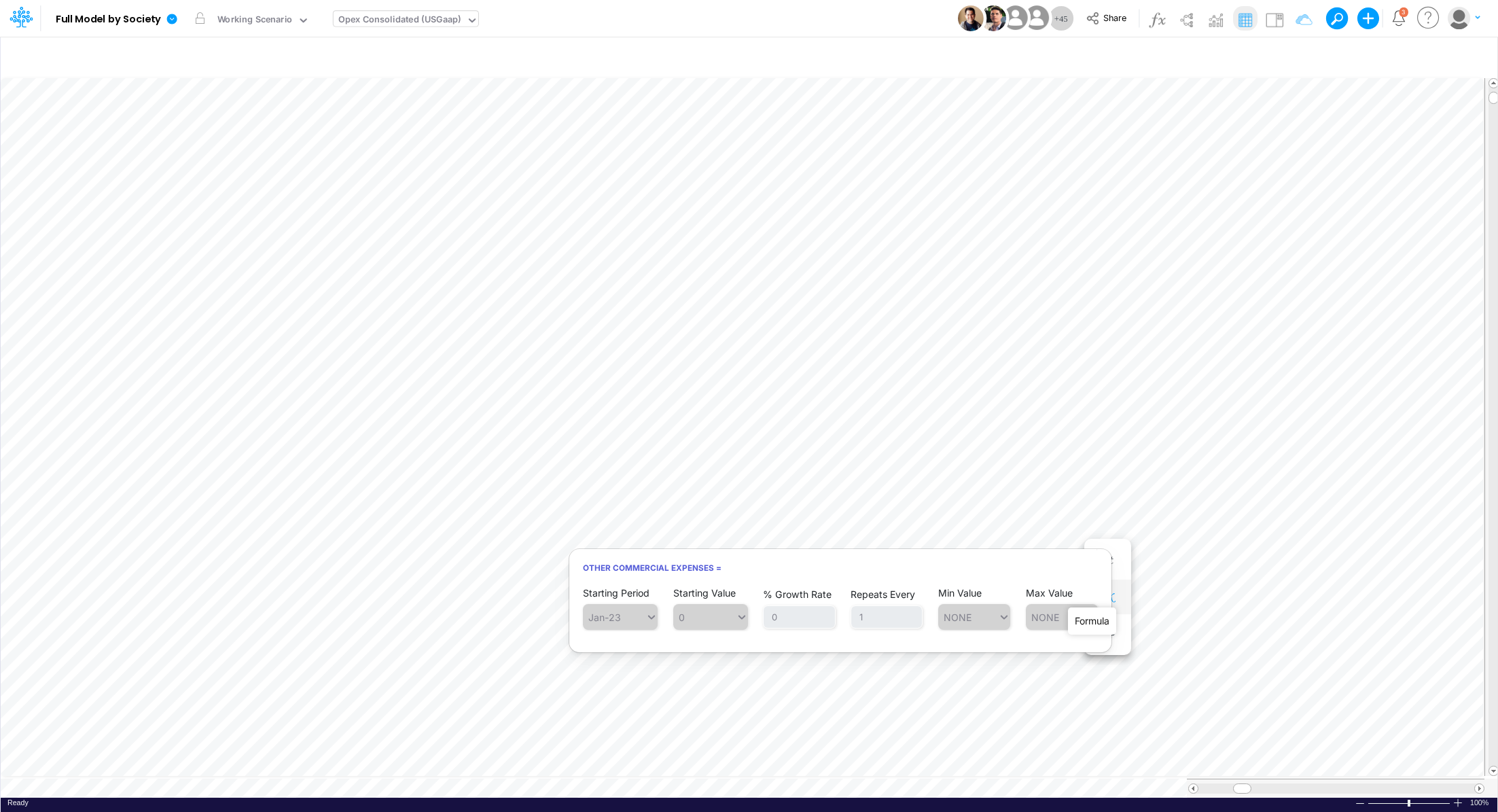
click at [1114, 601] on icon "button" at bounding box center [1107, 597] width 20 height 15
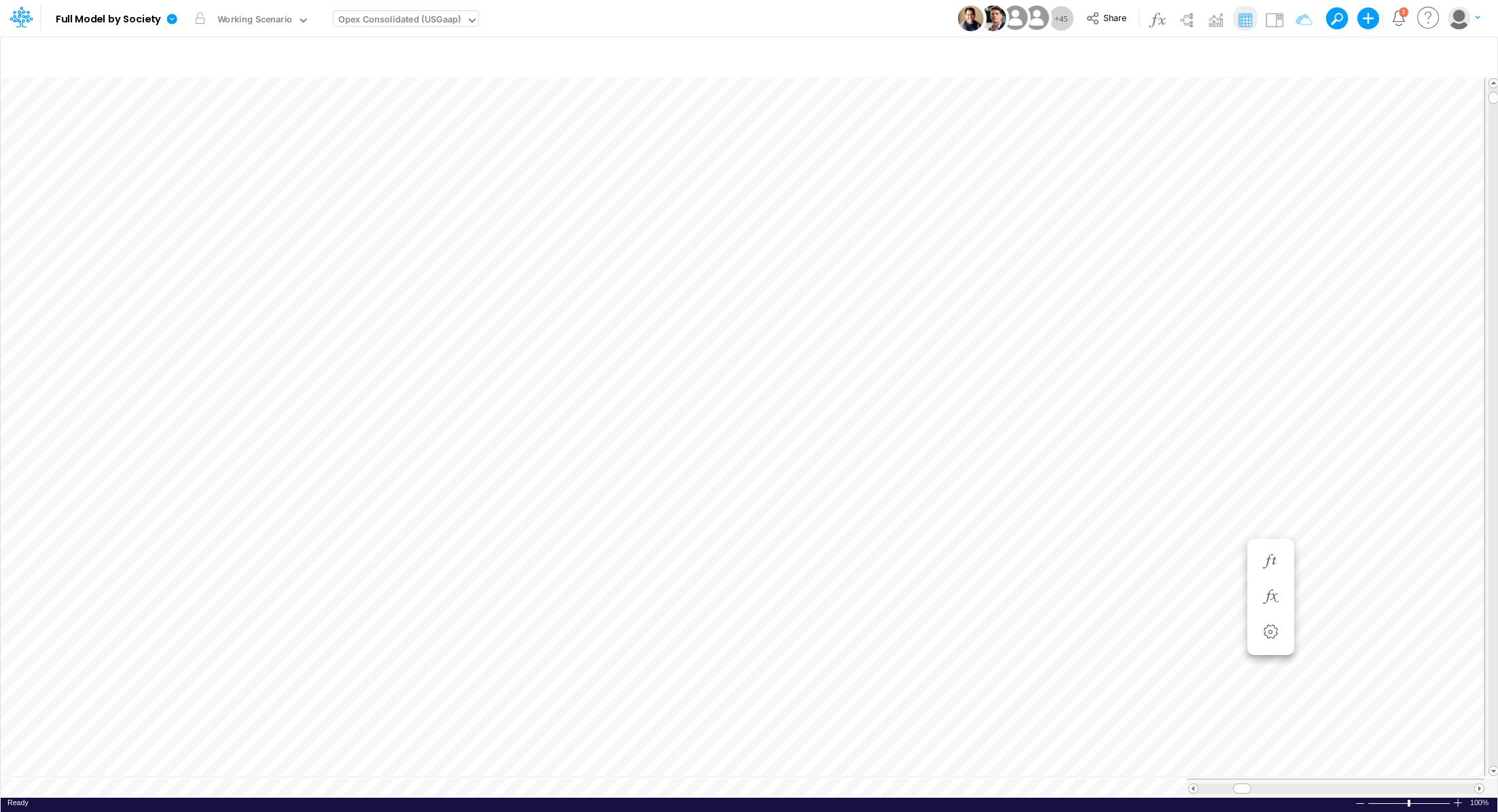
type input "Consolidated FS - USGAAP"
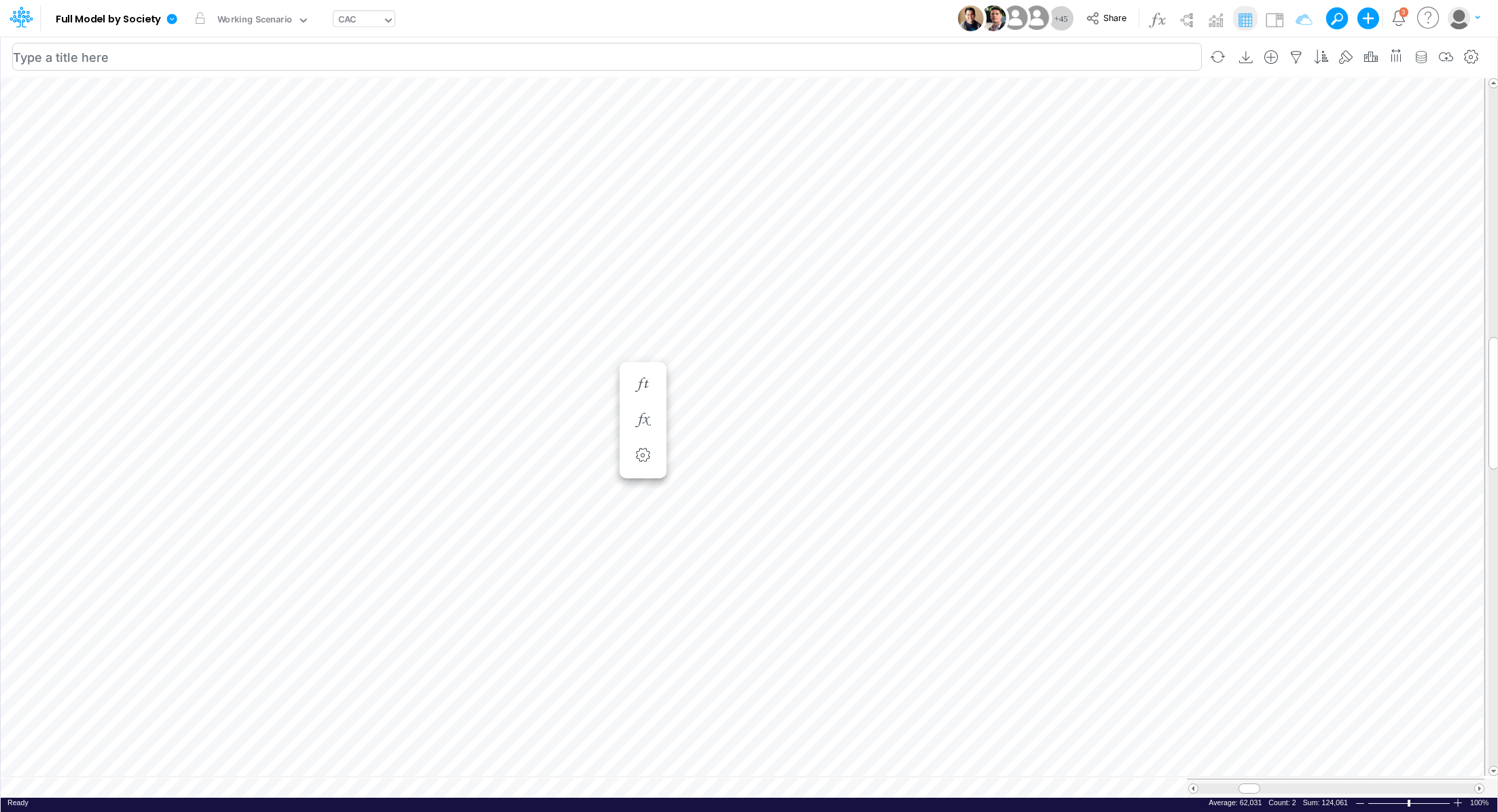
scroll to position [6, 1]
click at [1153, 432] on div "Paste Cut Copy AutoFill -436412.14 Ready 100% Sum: null Max: null Min: null Num…" at bounding box center [749, 437] width 1497 height 721
click at [409, 18] on div "Opex Consolidated (USGaap)" at bounding box center [400, 21] width 123 height 16
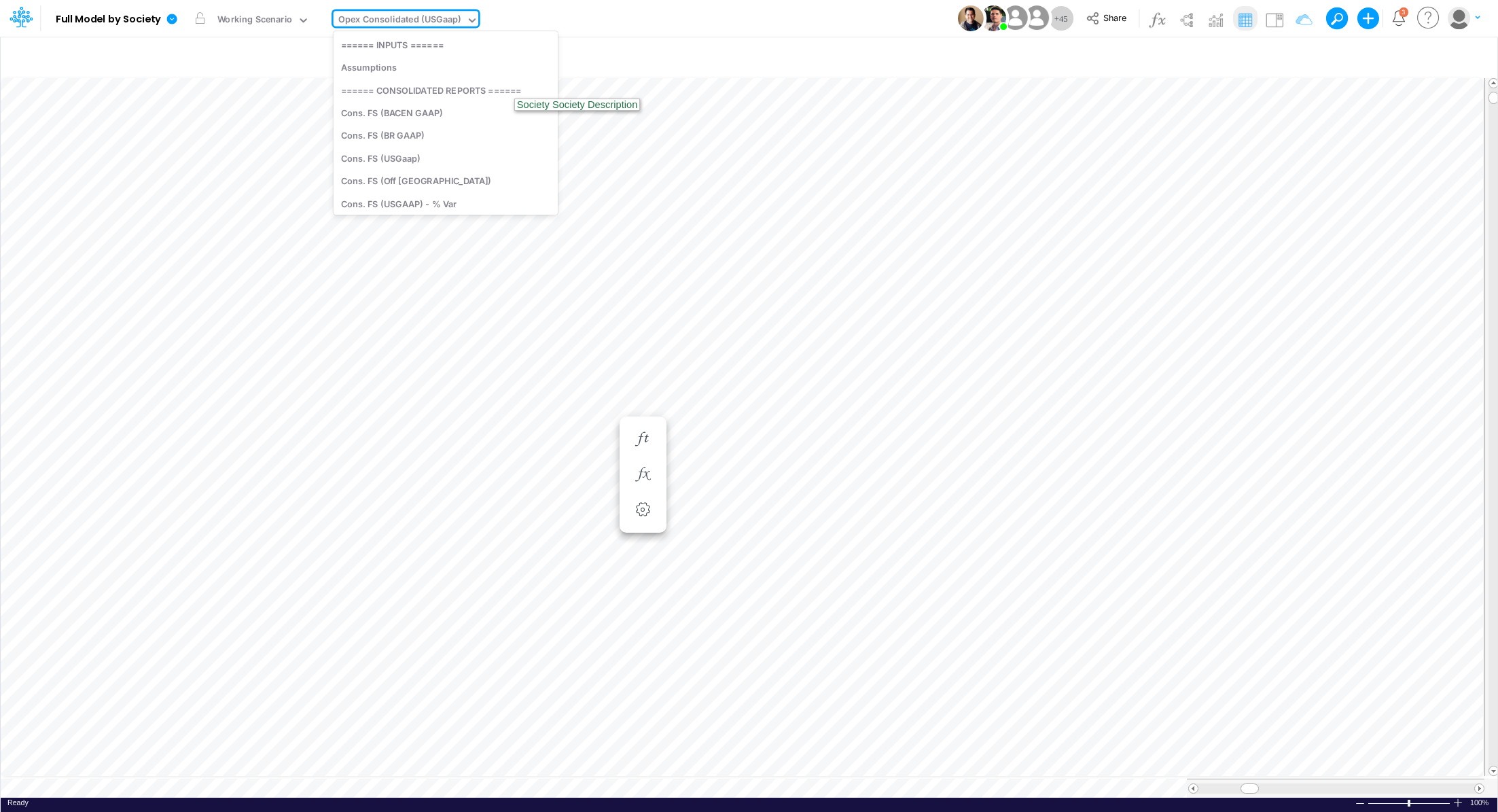
scroll to position [1369, 0]
type input "bs"
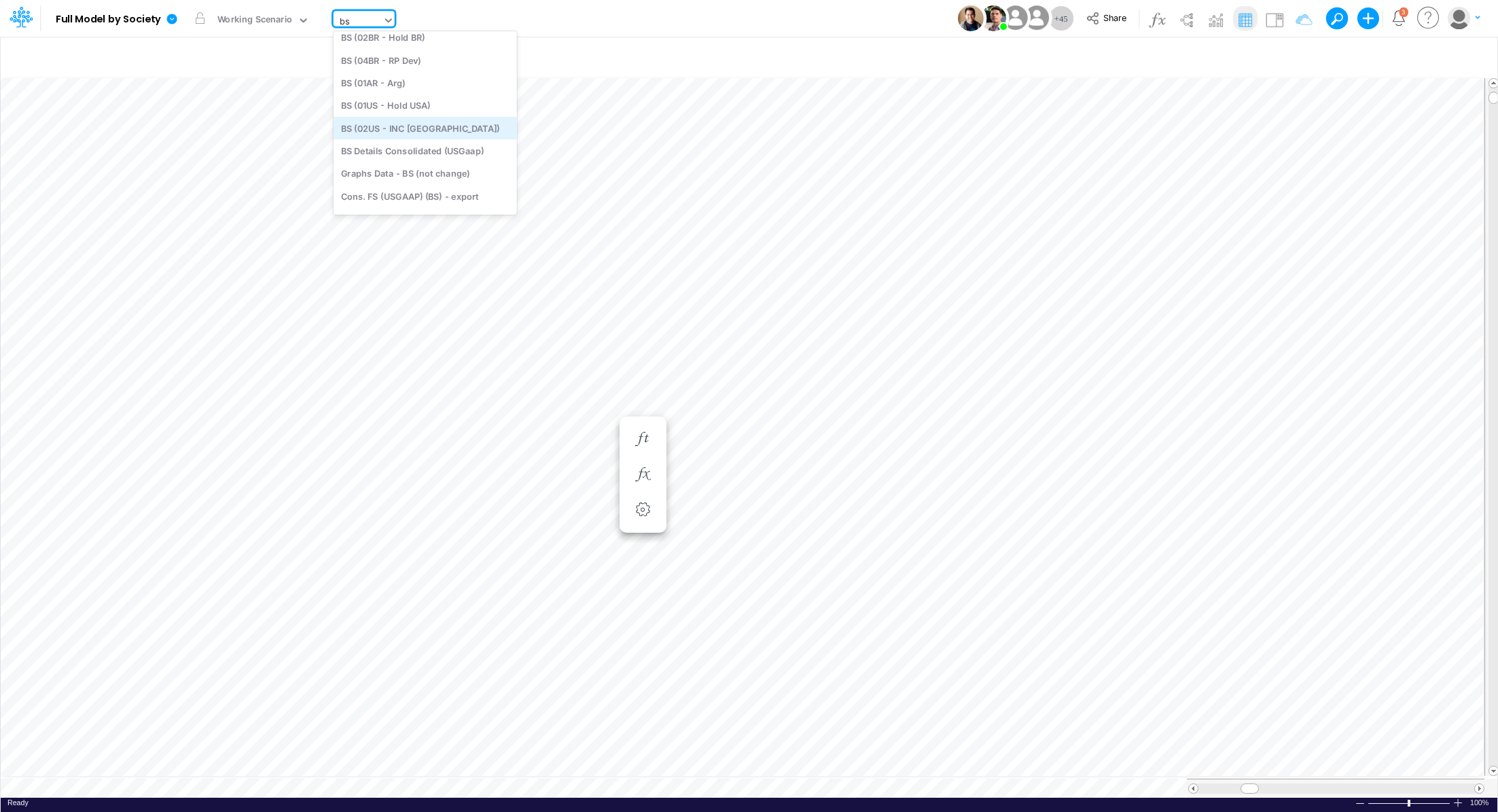
scroll to position [255, 0]
click at [435, 180] on div "Cons. FS (USGAAP) (BS) - export" at bounding box center [425, 178] width 183 height 22
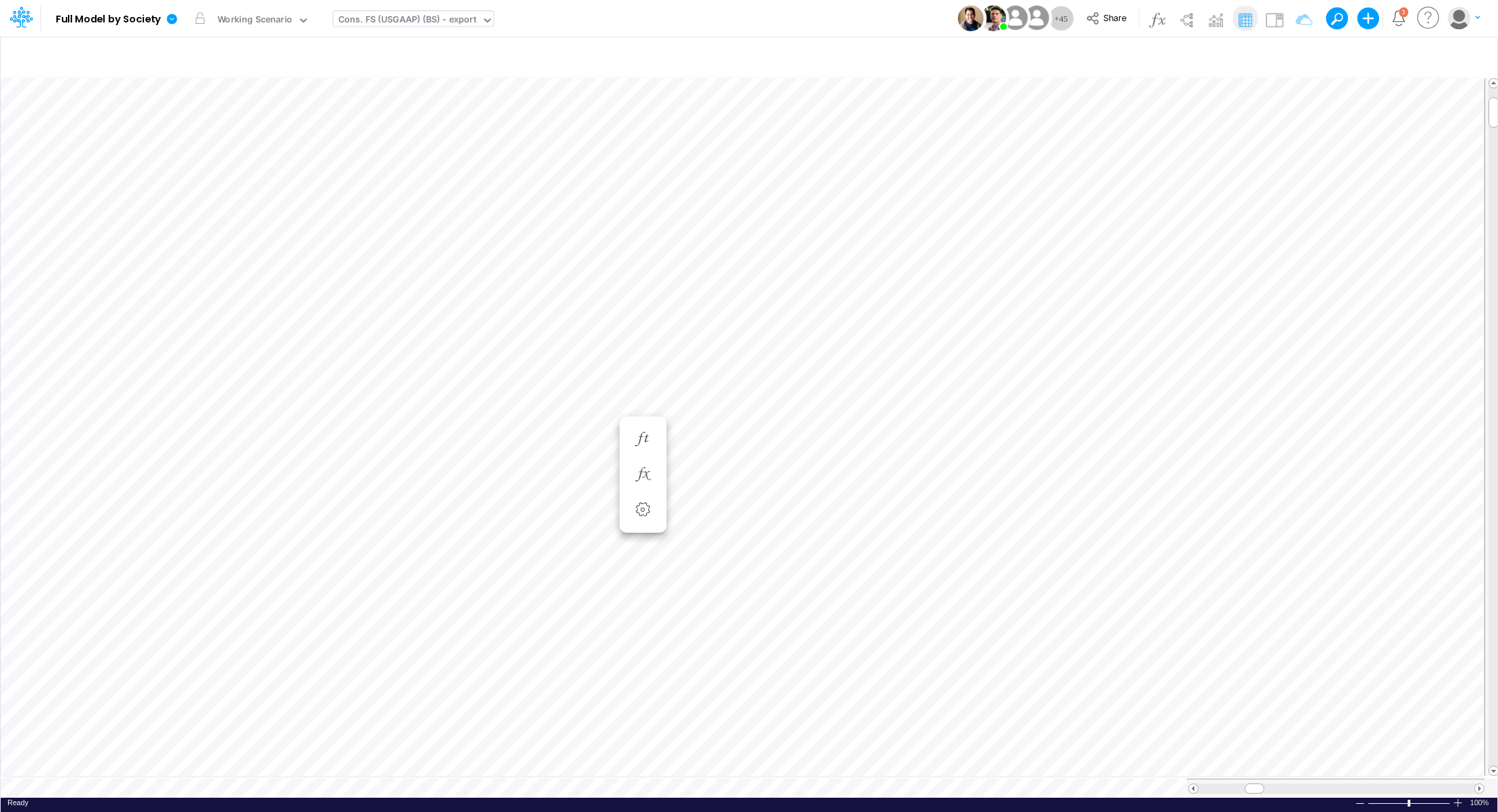
scroll to position [6, 1]
click at [359, 19] on div "Cons. FS (USGAAP) (BS) - export" at bounding box center [407, 21] width 138 height 16
type input "bs"
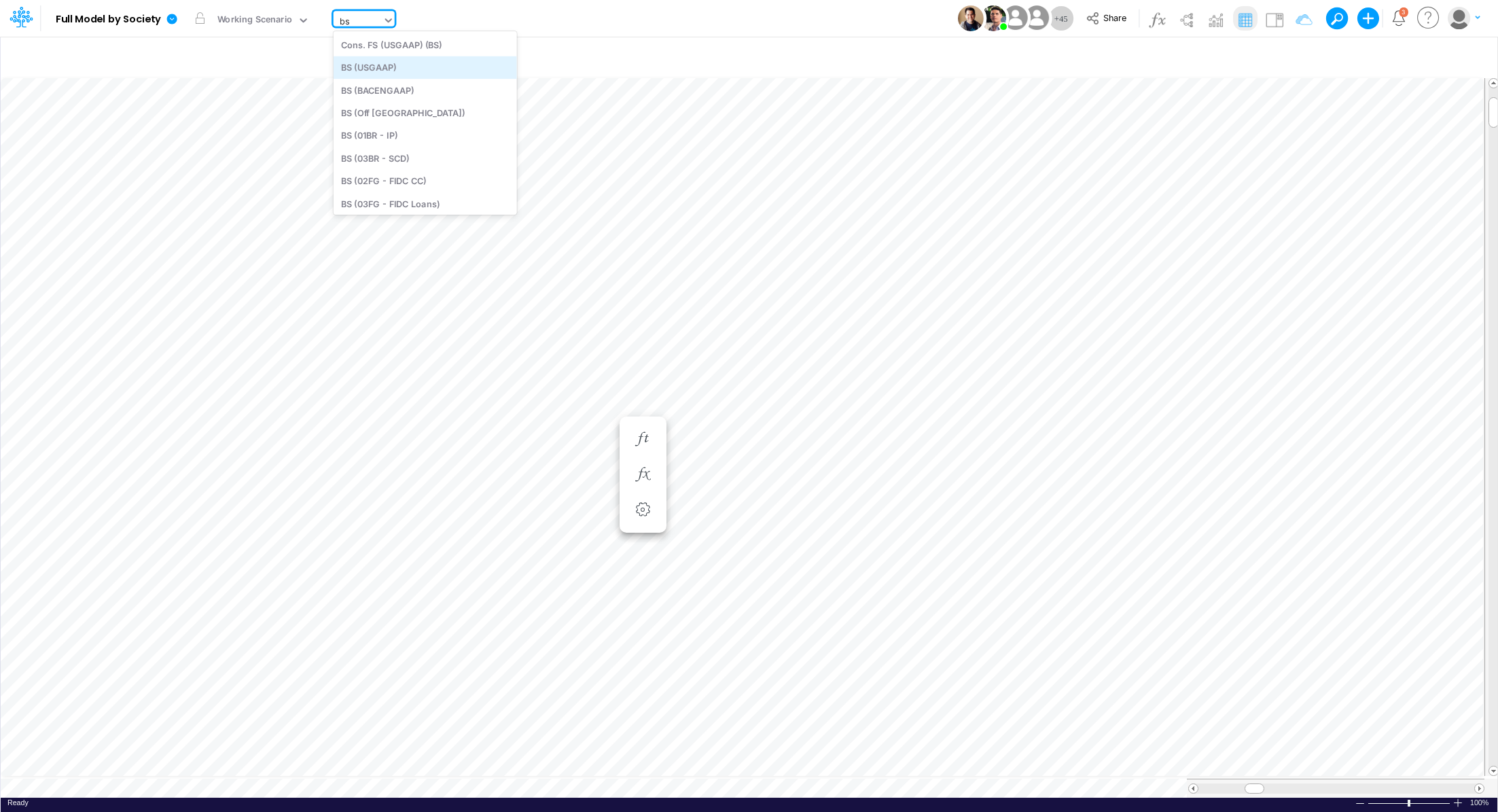
click at [419, 64] on div "BS (USGAAP)" at bounding box center [425, 67] width 183 height 22
type input "BS (USGAAP) - Detailed"
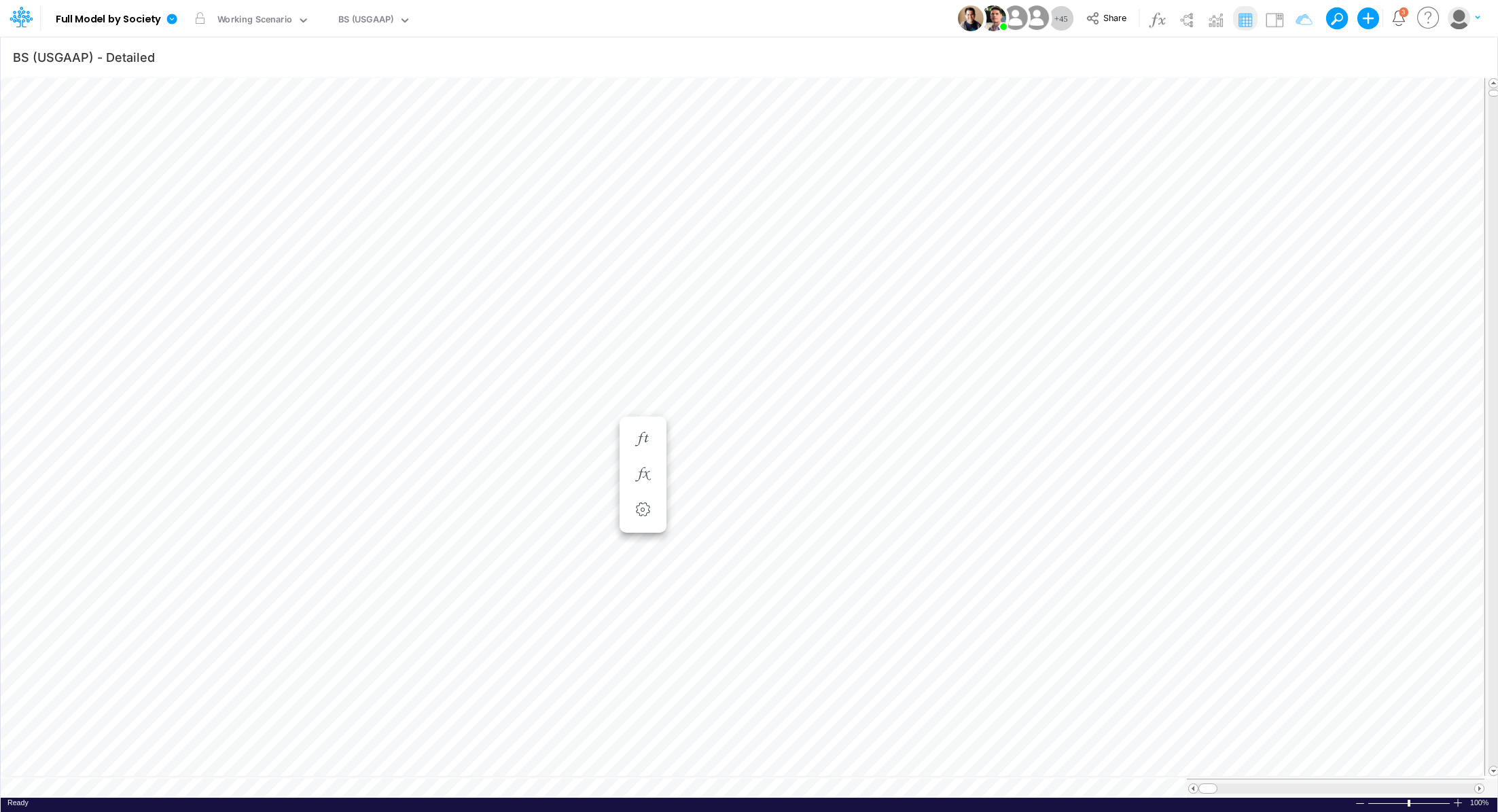
scroll to position [6, 1]
click at [357, 14] on div "BS (USGAAP)" at bounding box center [366, 21] width 55 height 16
click at [365, 27] on div "BS (USGAAP)" at bounding box center [366, 21] width 55 height 16
click at [364, 22] on div "BS (USGAAP)" at bounding box center [366, 21] width 55 height 16
click at [352, 18] on div "BS (USGAAP)" at bounding box center [366, 21] width 55 height 16
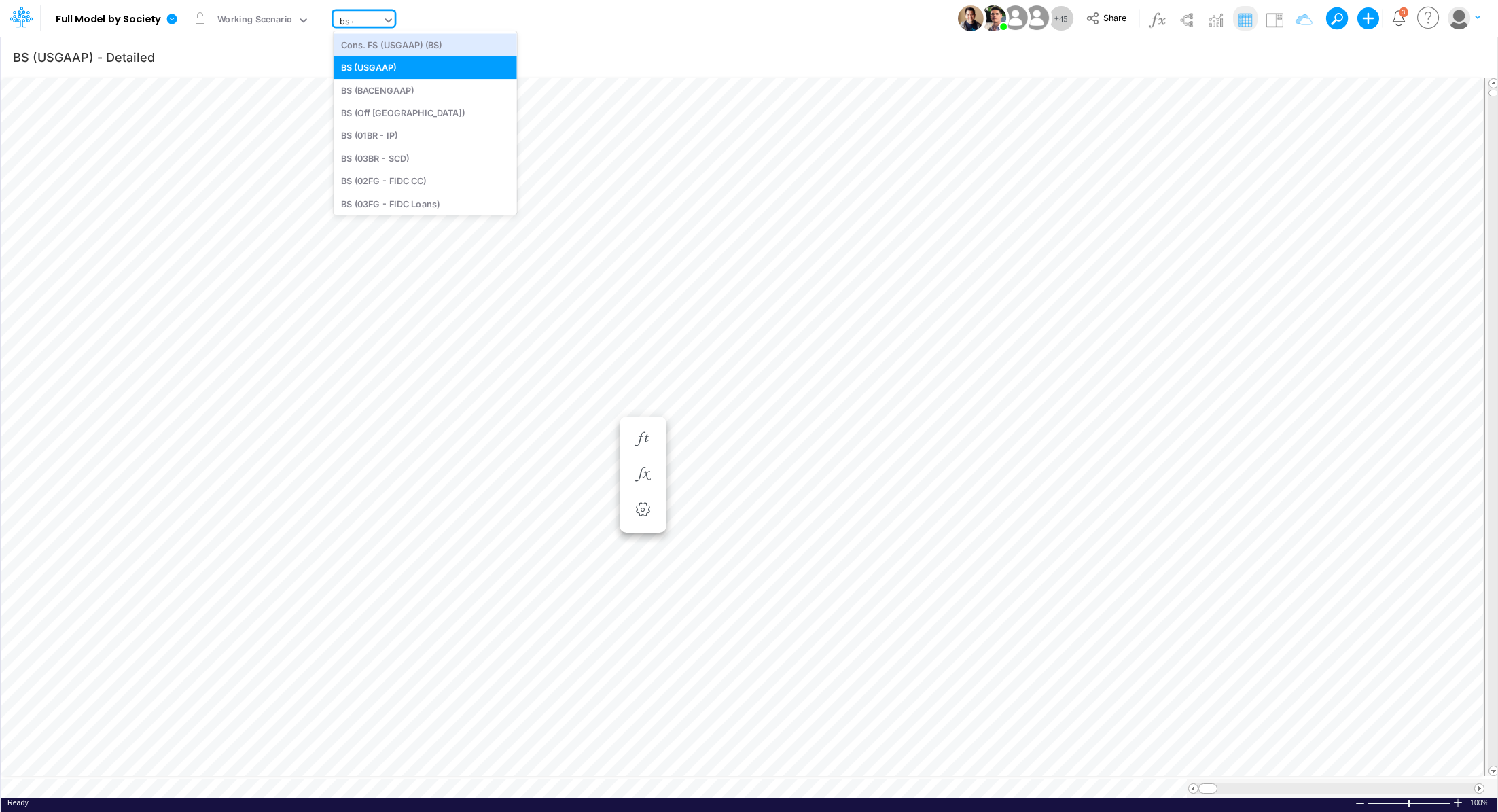
type input "bs de"
click at [379, 48] on div "BS Details Consolidated (USGaap)" at bounding box center [425, 44] width 183 height 22
